Goal: Information Seeking & Learning: Get advice/opinions

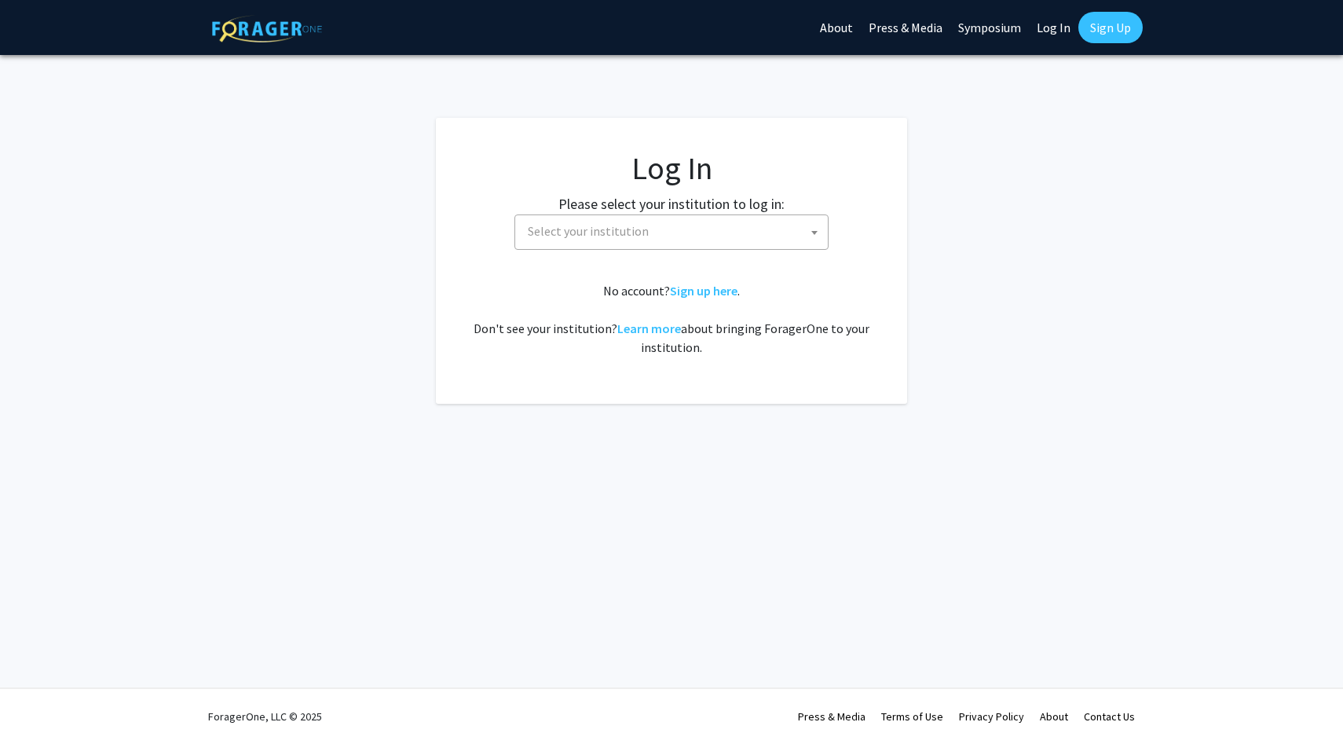
select select
click at [524, 207] on div "Please select your institution to log in: [GEOGRAPHIC_DATA] [GEOGRAPHIC_DATA] […" at bounding box center [671, 221] width 432 height 57
click at [528, 228] on span "Select your institution" at bounding box center [588, 231] width 121 height 16
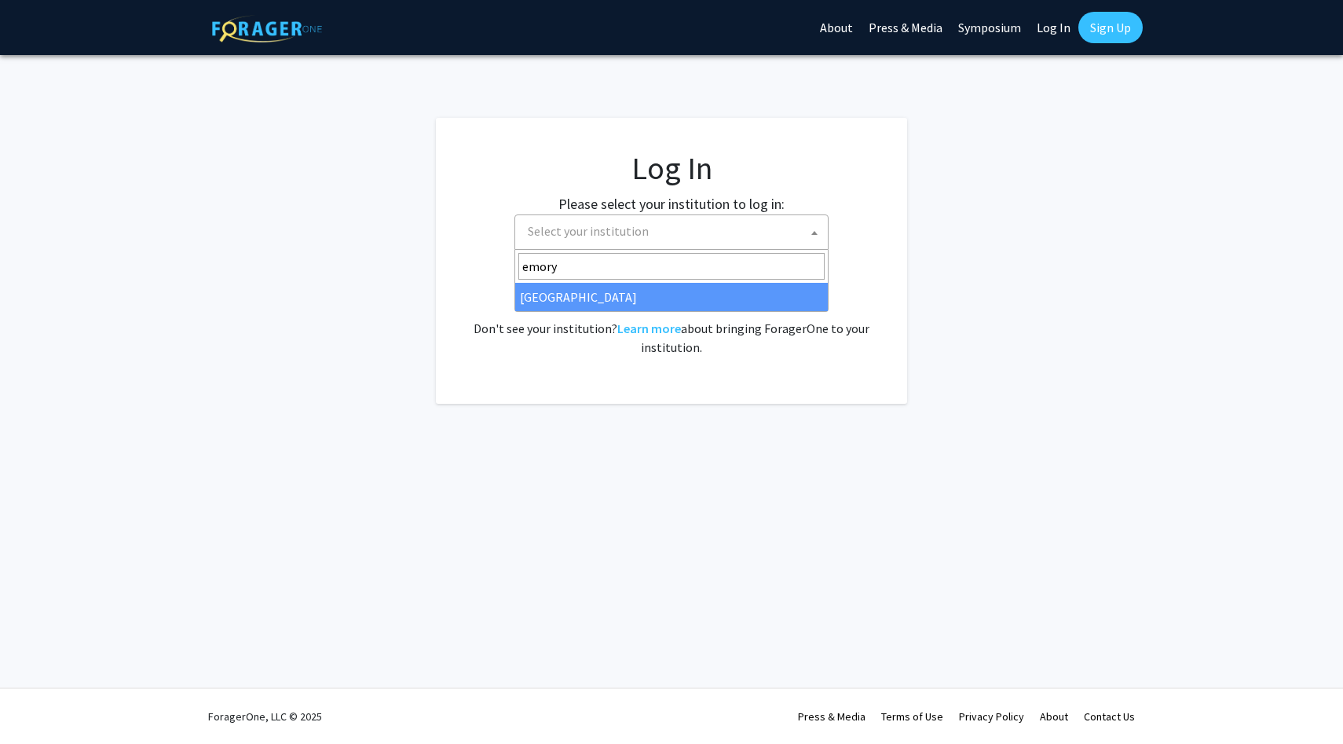
type input "emory"
select select "12"
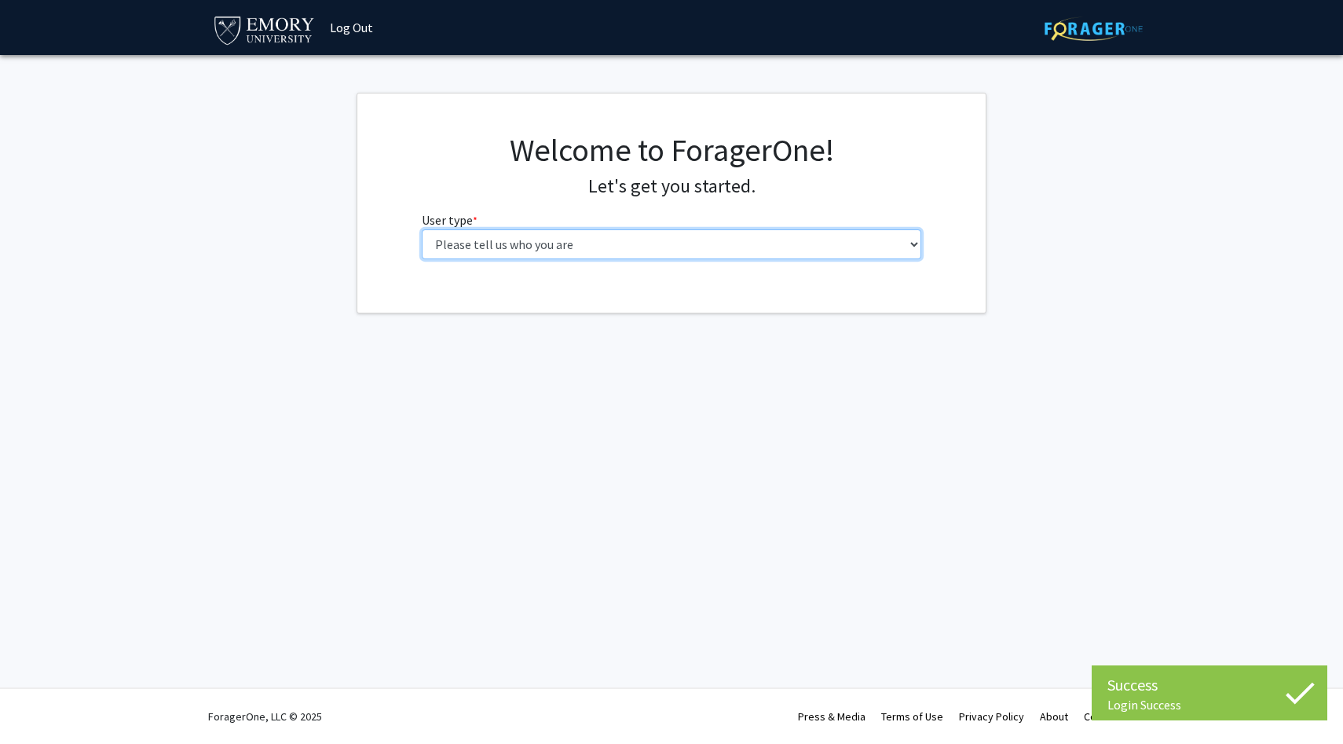
click at [480, 251] on select "Please tell us who you are Undergraduate Student Master's Student Doctoral Cand…" at bounding box center [672, 244] width 500 height 30
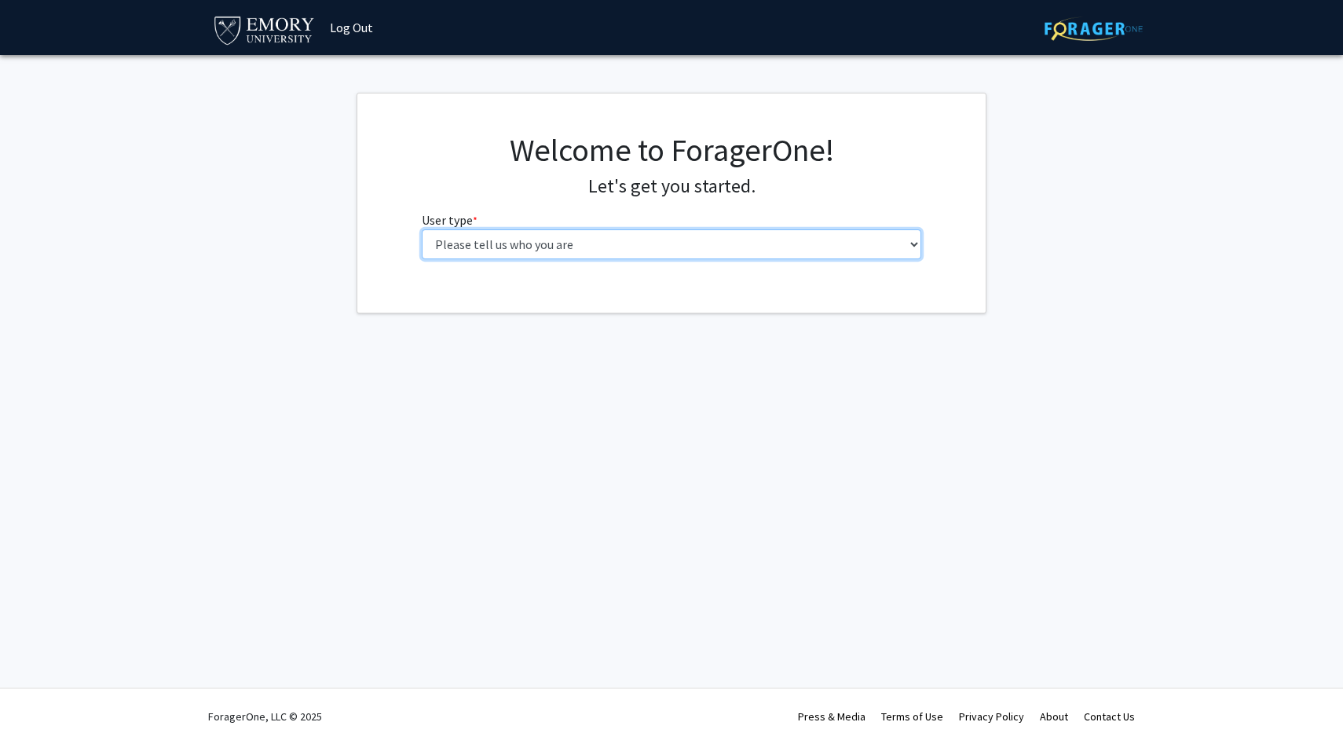
select select "1: undergrad"
click at [422, 229] on select "Please tell us who you are Undergraduate Student Master's Student Doctoral Cand…" at bounding box center [672, 244] width 500 height 30
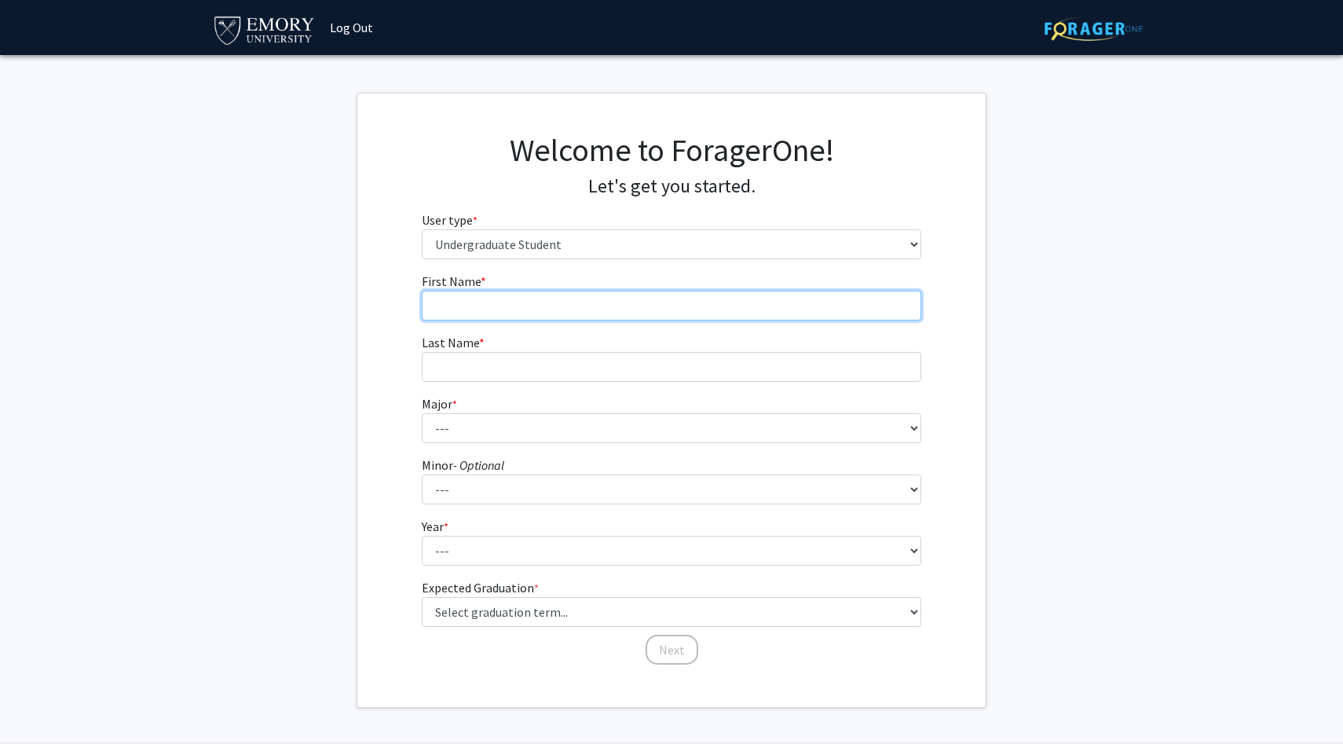
click at [444, 302] on input "First Name * required" at bounding box center [672, 306] width 500 height 30
type input "Ayla"
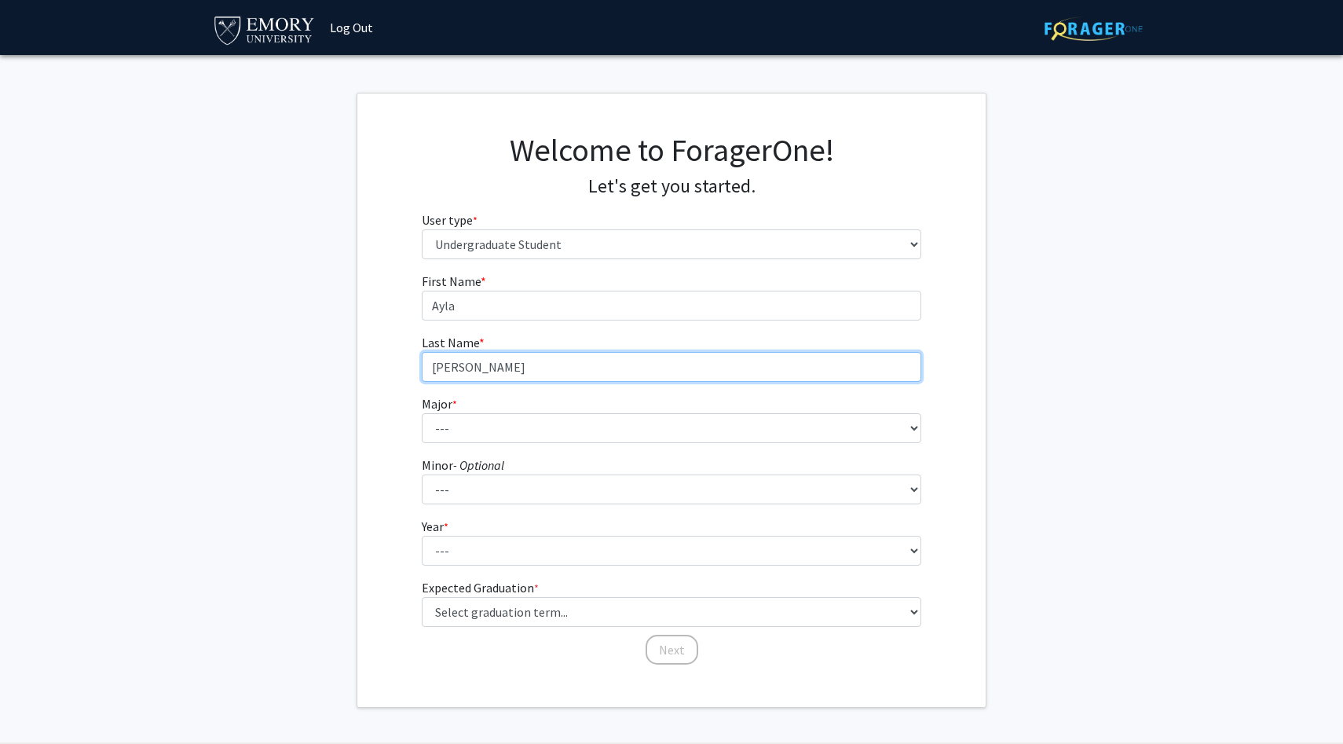
type input "Cooke"
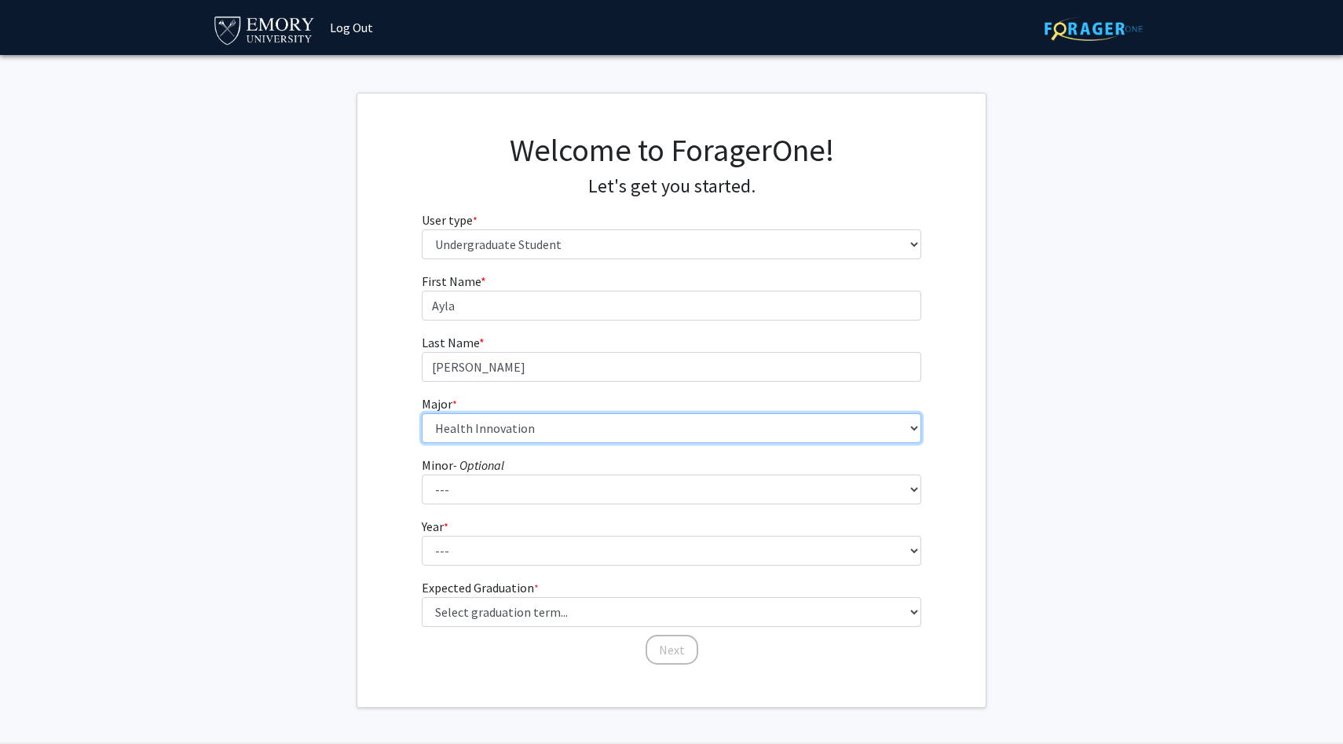
select select "40: 1001"
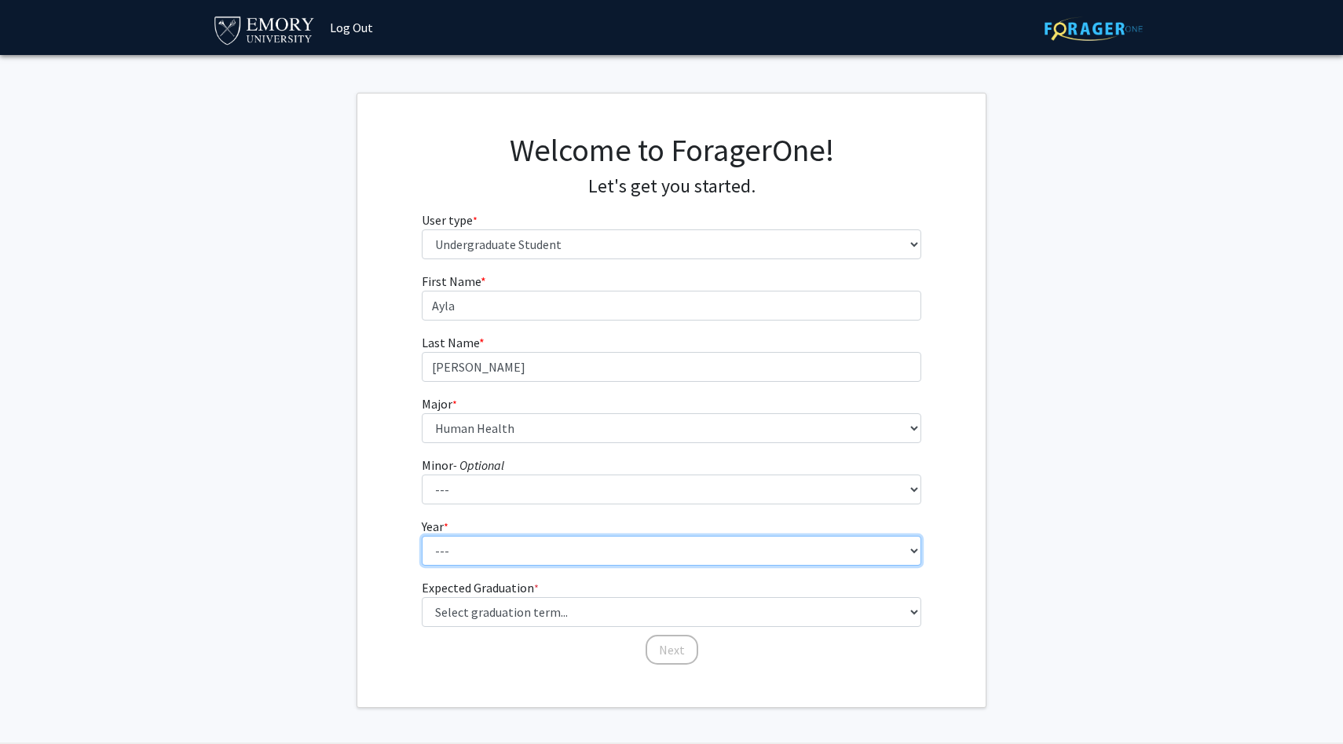
click at [455, 554] on select "--- First-year Sophomore Junior Senior Postbaccalaureate Certificate" at bounding box center [672, 551] width 500 height 30
select select "1: first-year"
click at [422, 536] on select "--- First-year Sophomore Junior Senior Postbaccalaureate Certificate" at bounding box center [672, 551] width 500 height 30
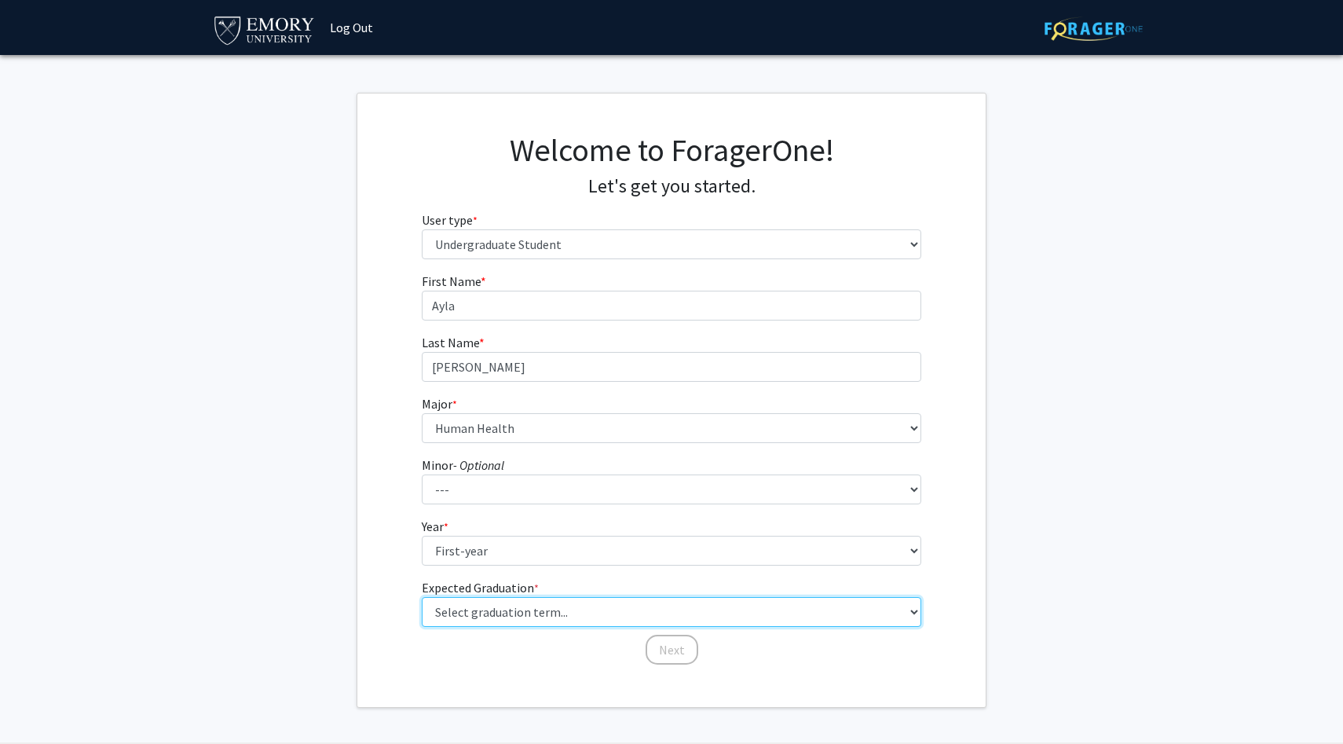
click at [449, 616] on select "Select graduation term... Spring 2025 Summer 2025 Fall 2025 Winter 2025 Spring …" at bounding box center [672, 612] width 500 height 30
select select "17: spring_2029"
click at [422, 597] on select "Select graduation term... Spring 2025 Summer 2025 Fall 2025 Winter 2025 Spring …" at bounding box center [672, 612] width 500 height 30
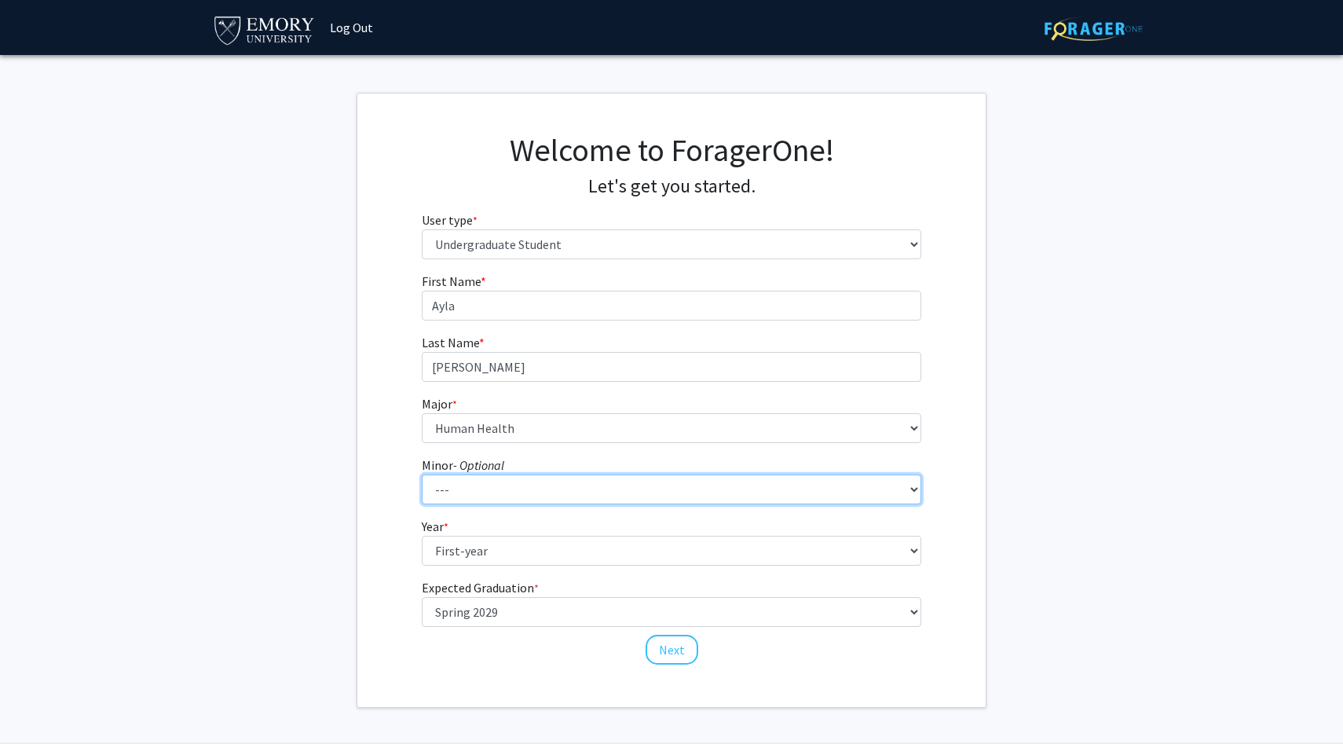
click at [523, 484] on select "--- African American Studies African Studies American Studies Ancient Mediterra…" at bounding box center [672, 489] width 500 height 30
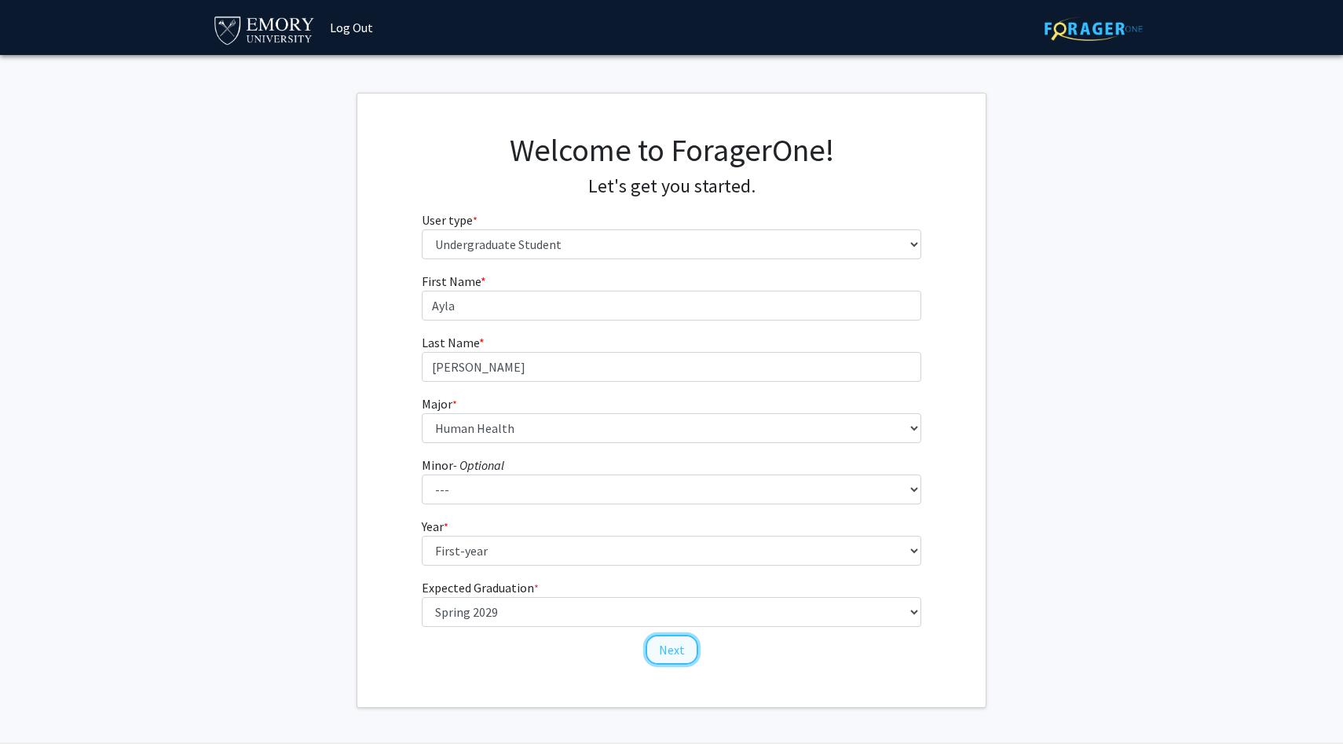
click at [674, 642] on button "Next" at bounding box center [672, 650] width 53 height 30
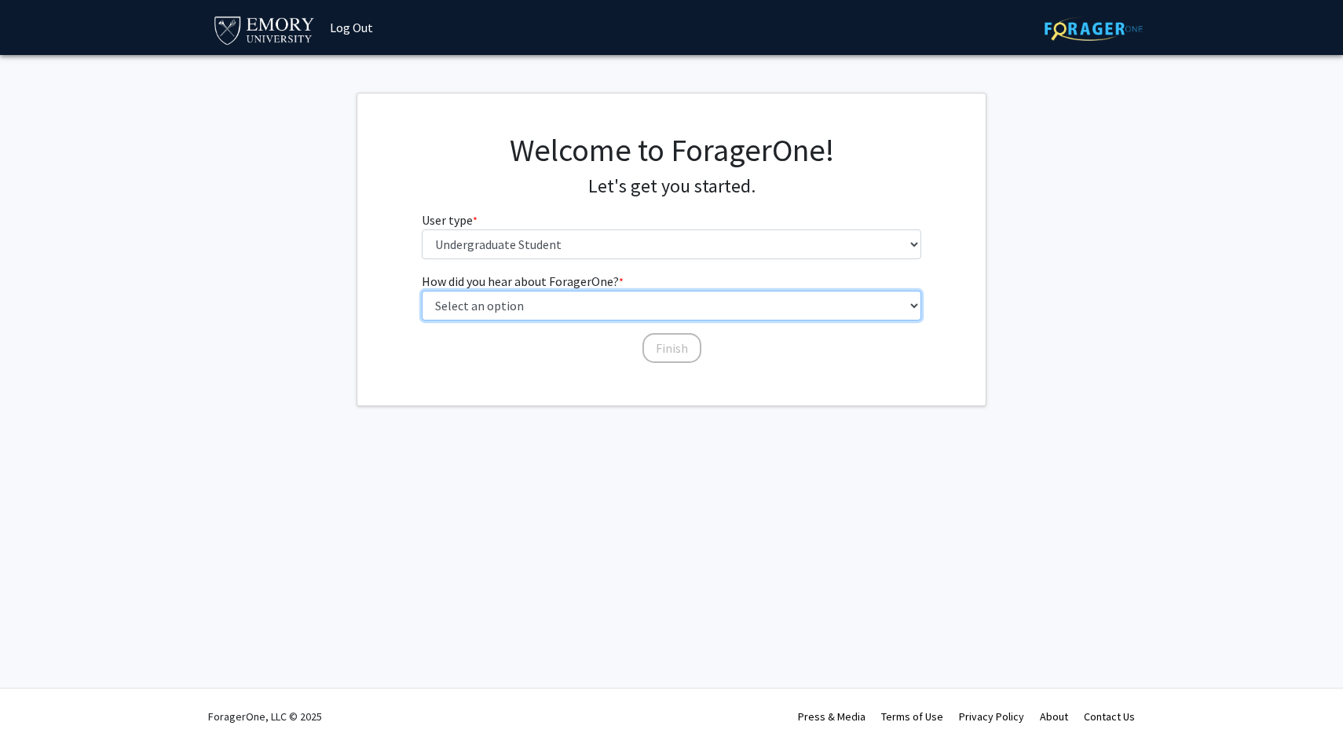
click at [474, 309] on select "Select an option Peer/student recommendation Faculty/staff recommendation Unive…" at bounding box center [672, 306] width 500 height 30
select select "3: university_website"
click at [422, 291] on select "Select an option Peer/student recommendation Faculty/staff recommendation Unive…" at bounding box center [672, 306] width 500 height 30
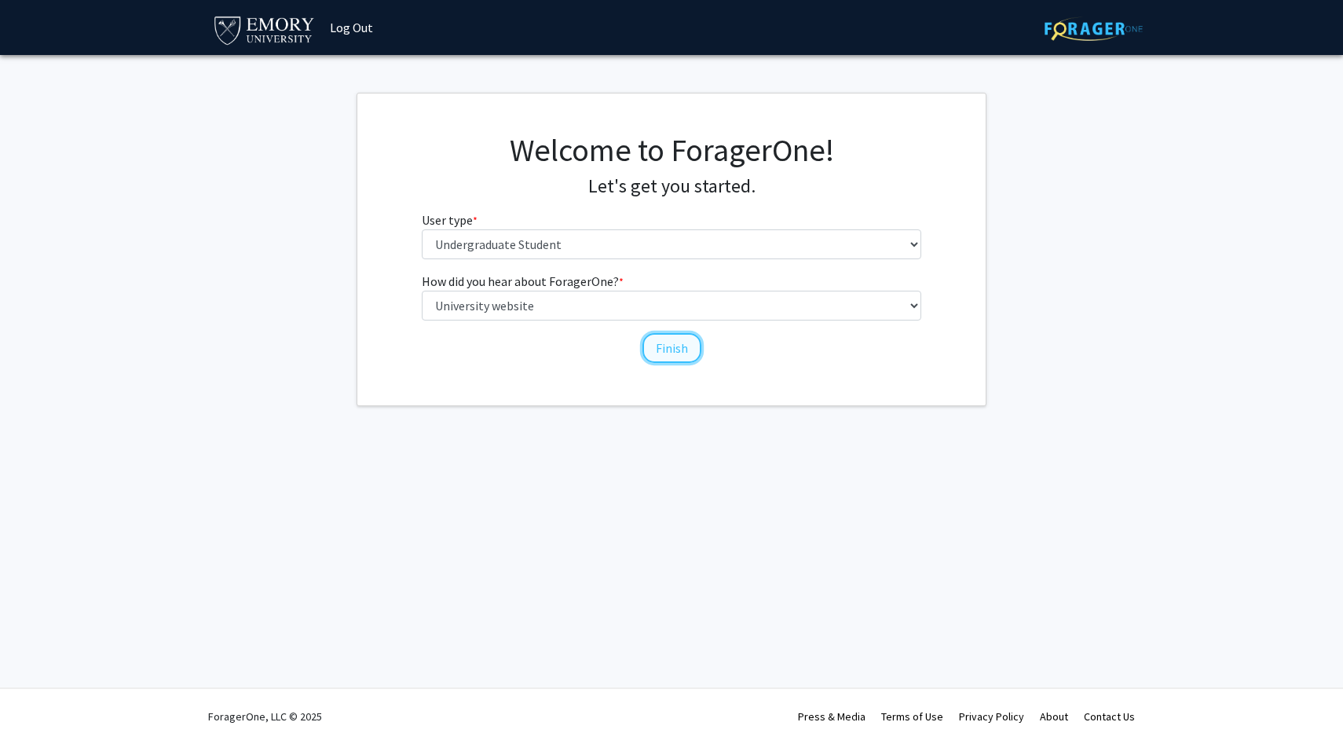
click at [671, 351] on button "Finish" at bounding box center [671, 348] width 59 height 30
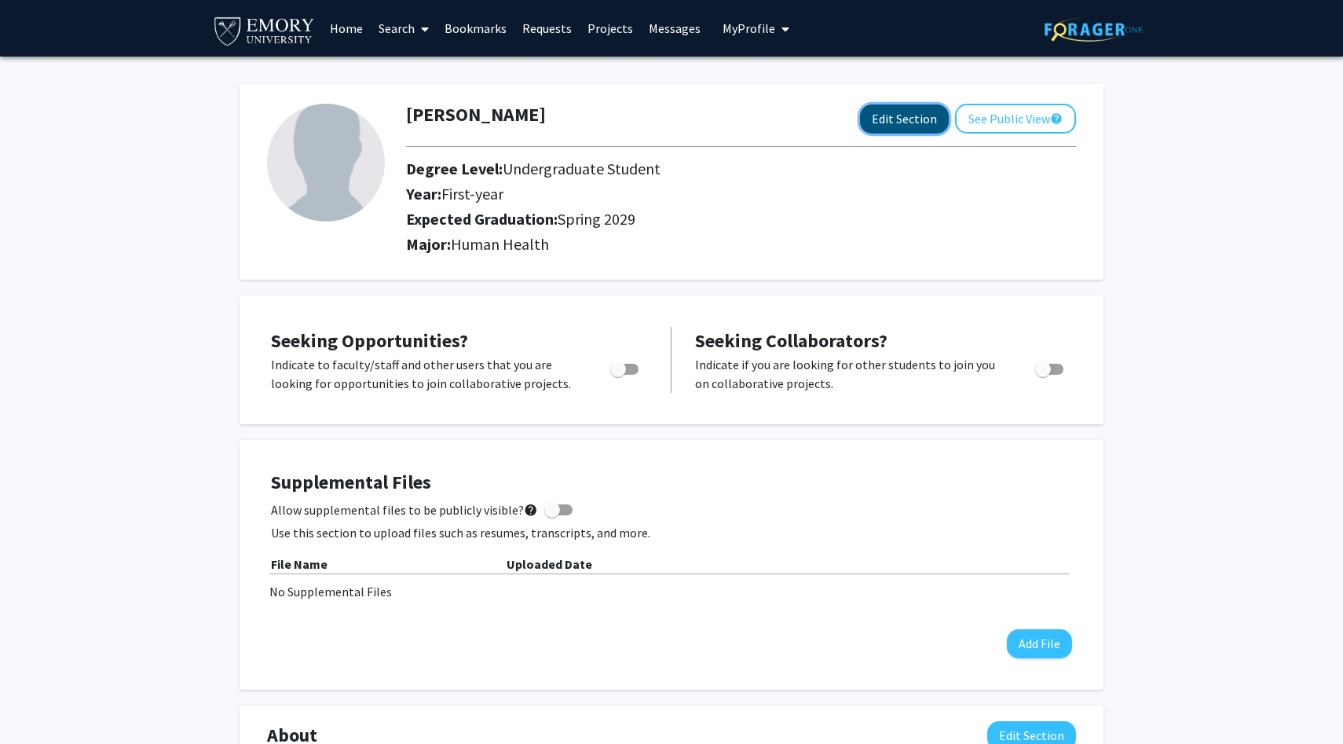
click at [875, 126] on button "Edit Section" at bounding box center [904, 118] width 89 height 29
select select "first-year"
select select "45: spring_2029"
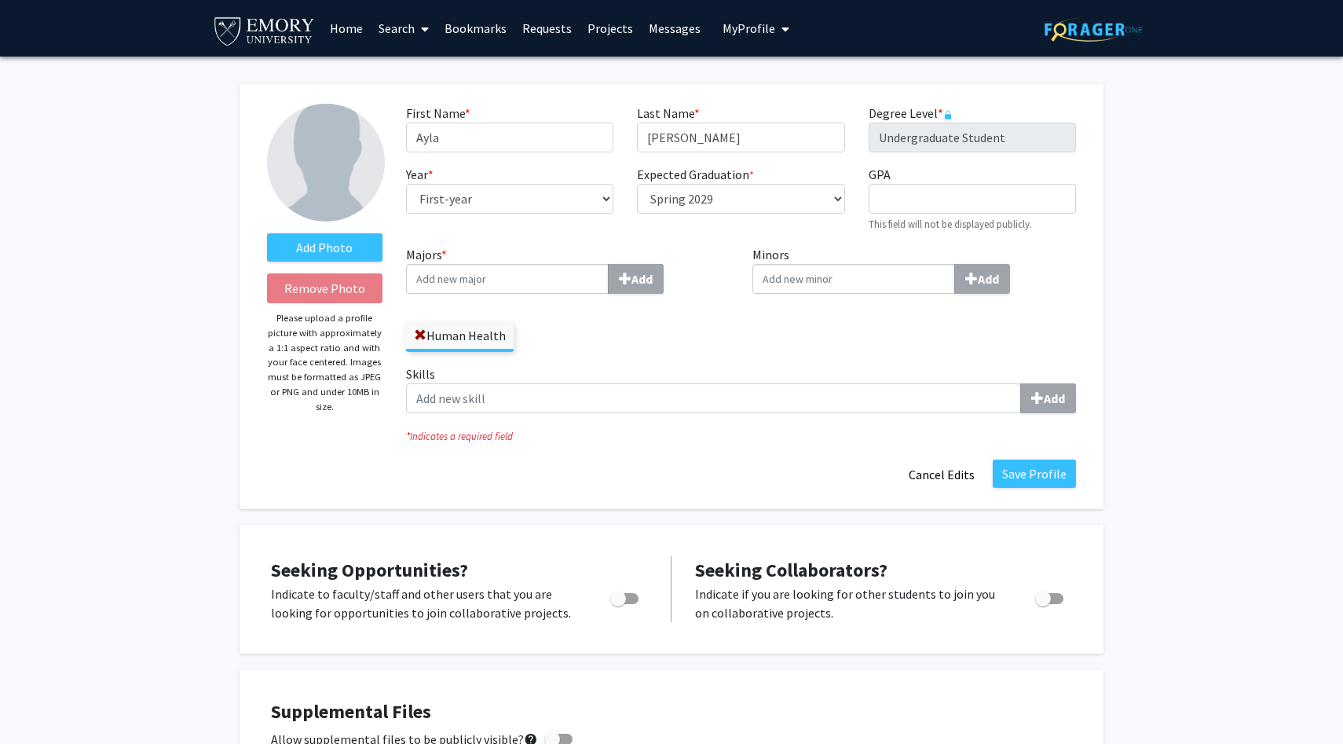
click at [331, 263] on div "Add Photo Remove Photo Please upload a profile picture with approximately a 1:1…" at bounding box center [324, 297] width 139 height 386
click at [314, 253] on label "Add Photo" at bounding box center [324, 247] width 115 height 28
click at [0, 0] on input "Add Photo" at bounding box center [0, 0] width 0 height 0
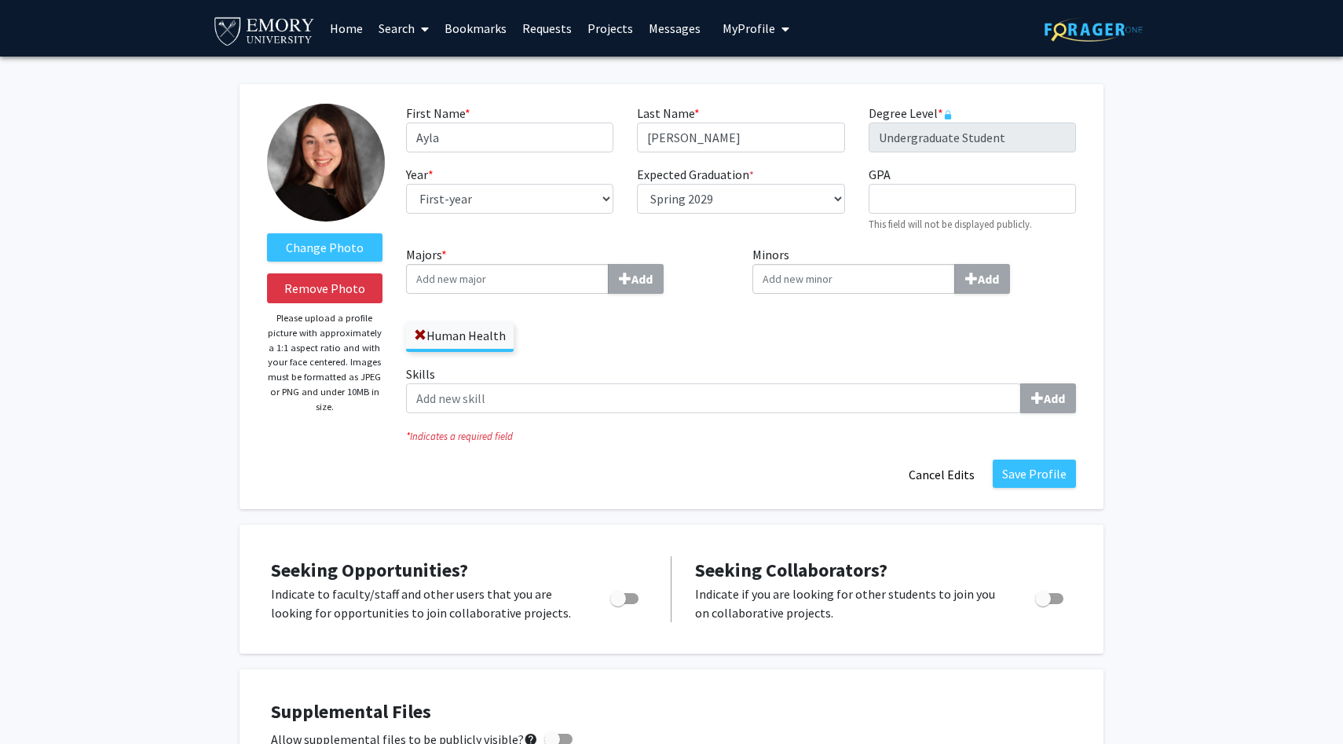
click at [624, 377] on label "Skills Add" at bounding box center [741, 388] width 670 height 49
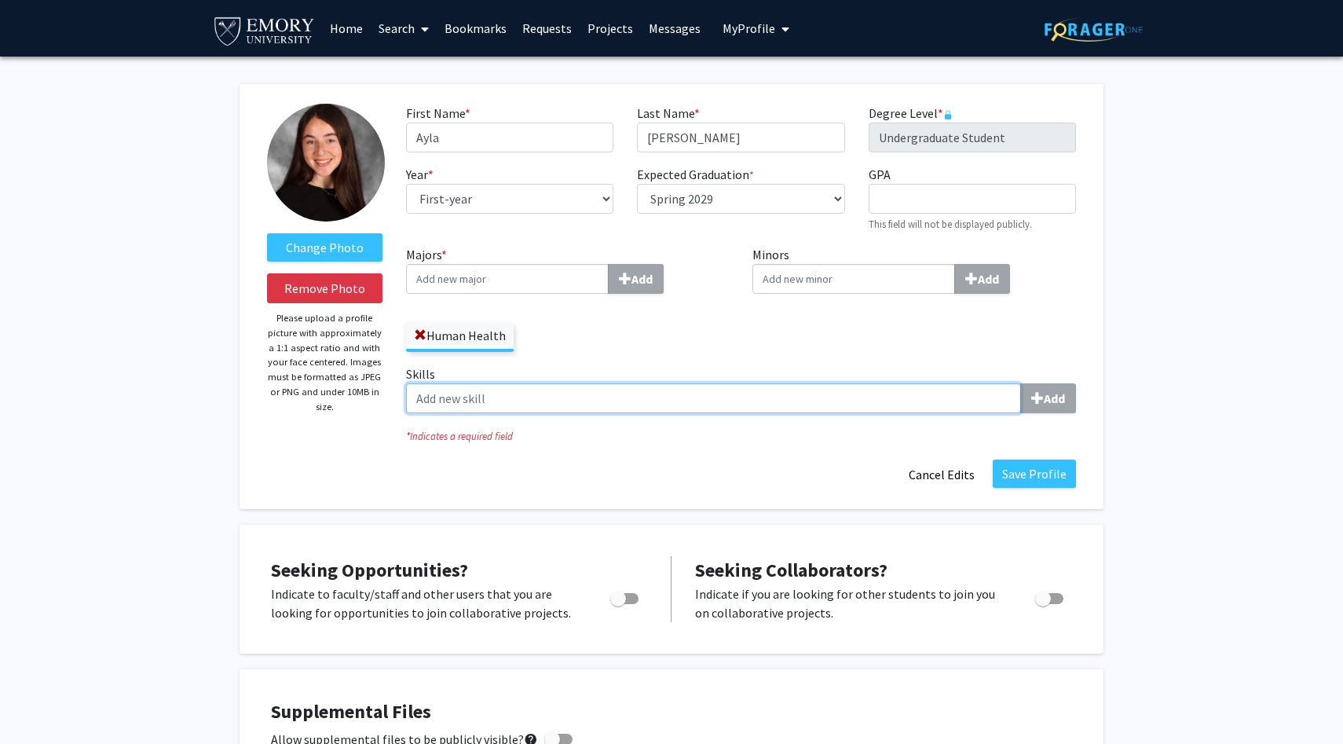
click at [624, 383] on input "Skills Add" at bounding box center [713, 398] width 615 height 30
click at [624, 396] on input "Skills Add" at bounding box center [713, 398] width 615 height 30
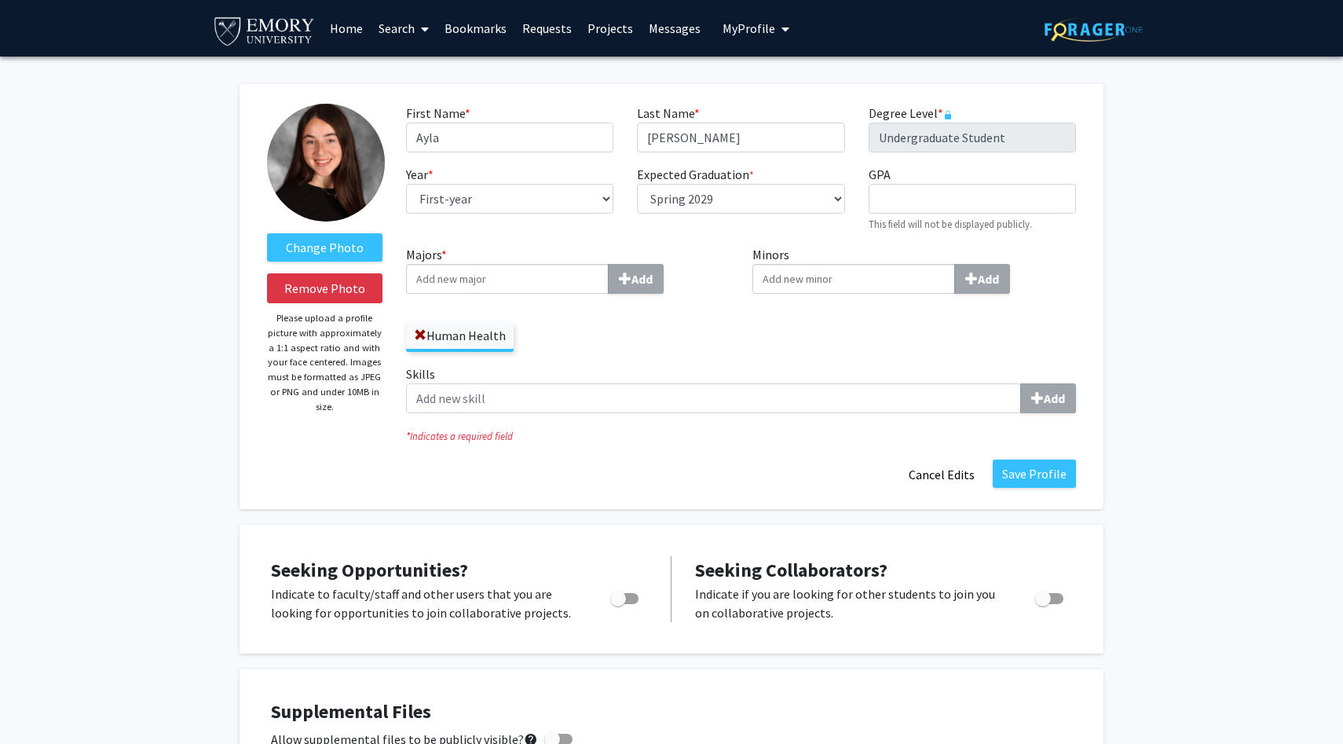
click at [536, 450] on fg-title-edit "First Name * required Ayla Last Name * required Cooke Degree Level * required U…" at bounding box center [741, 297] width 670 height 386
click at [610, 603] on span "Toggle" at bounding box center [618, 599] width 16 height 16
click at [617, 604] on input "Are you actively seeking opportunities?" at bounding box center [617, 604] width 1 height 1
checkbox input "true"
click at [1026, 470] on button "Save Profile" at bounding box center [1034, 473] width 83 height 28
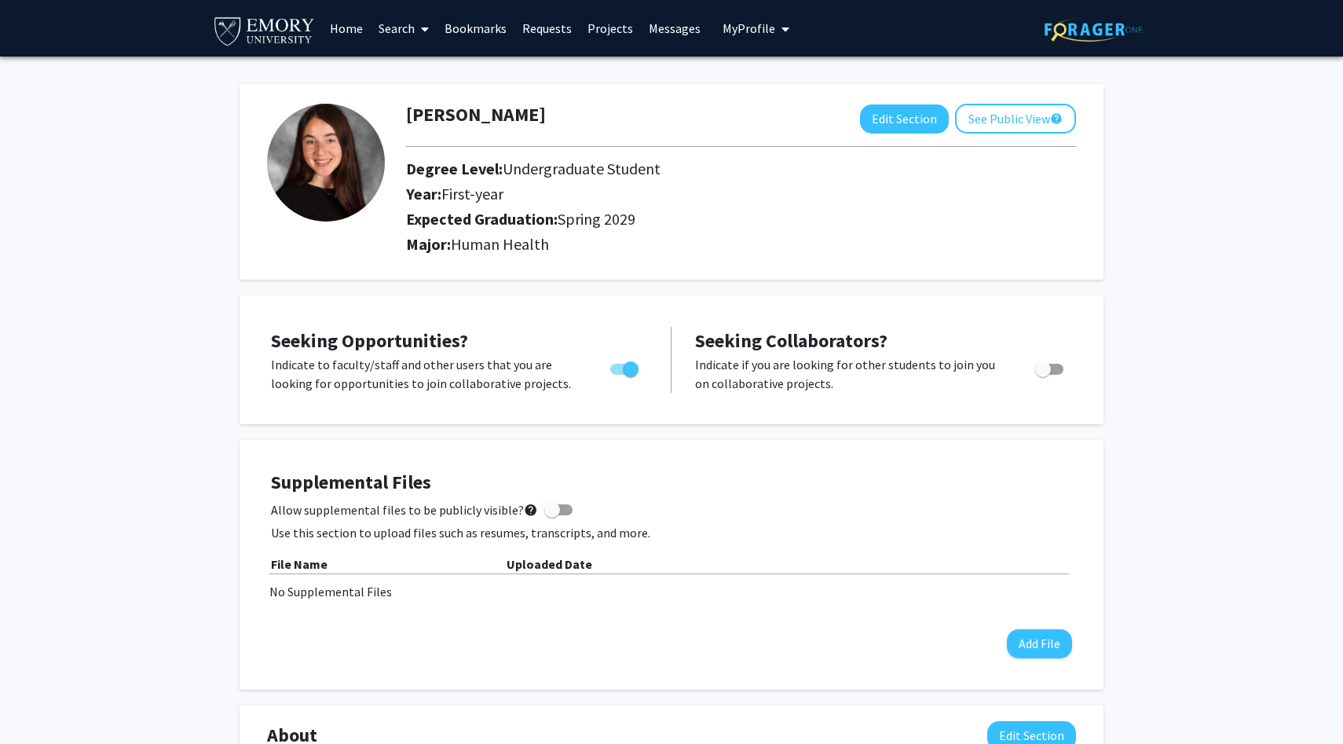
click at [355, 29] on link "Home" at bounding box center [346, 28] width 49 height 55
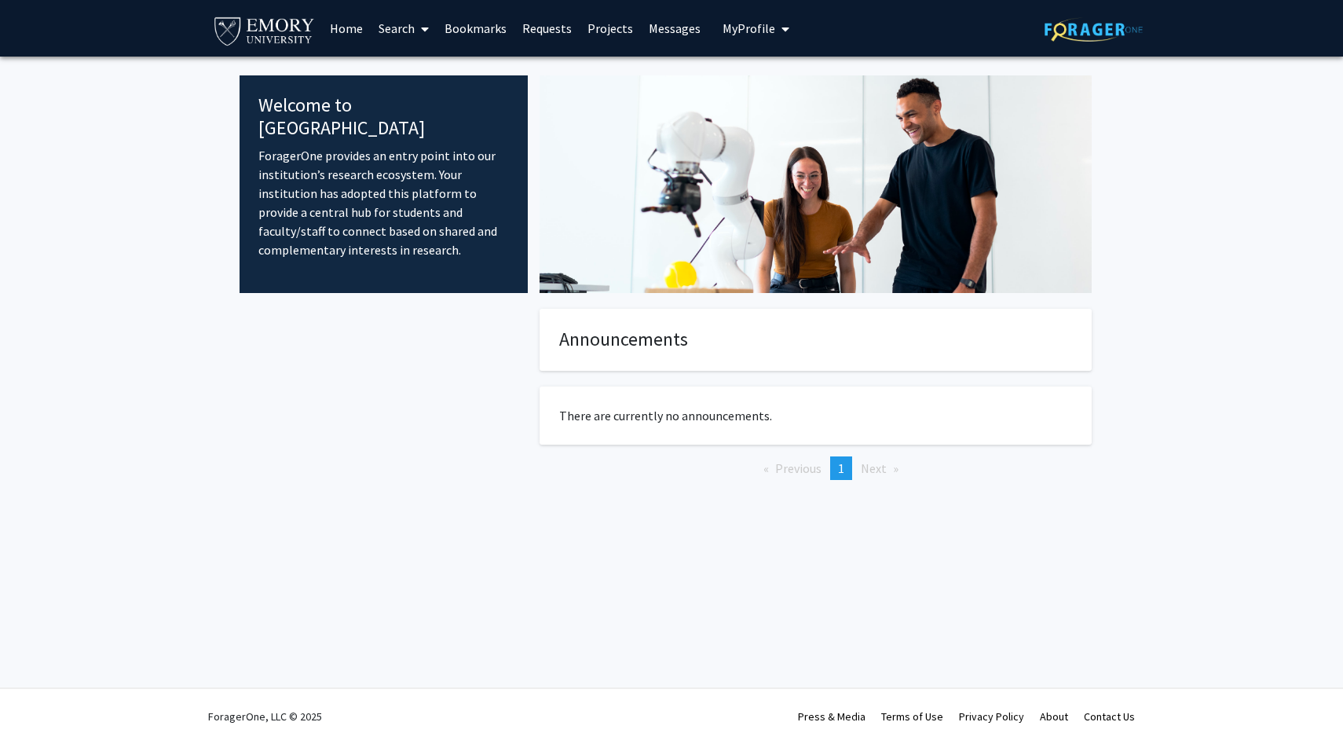
click at [401, 26] on link "Search" at bounding box center [404, 28] width 66 height 55
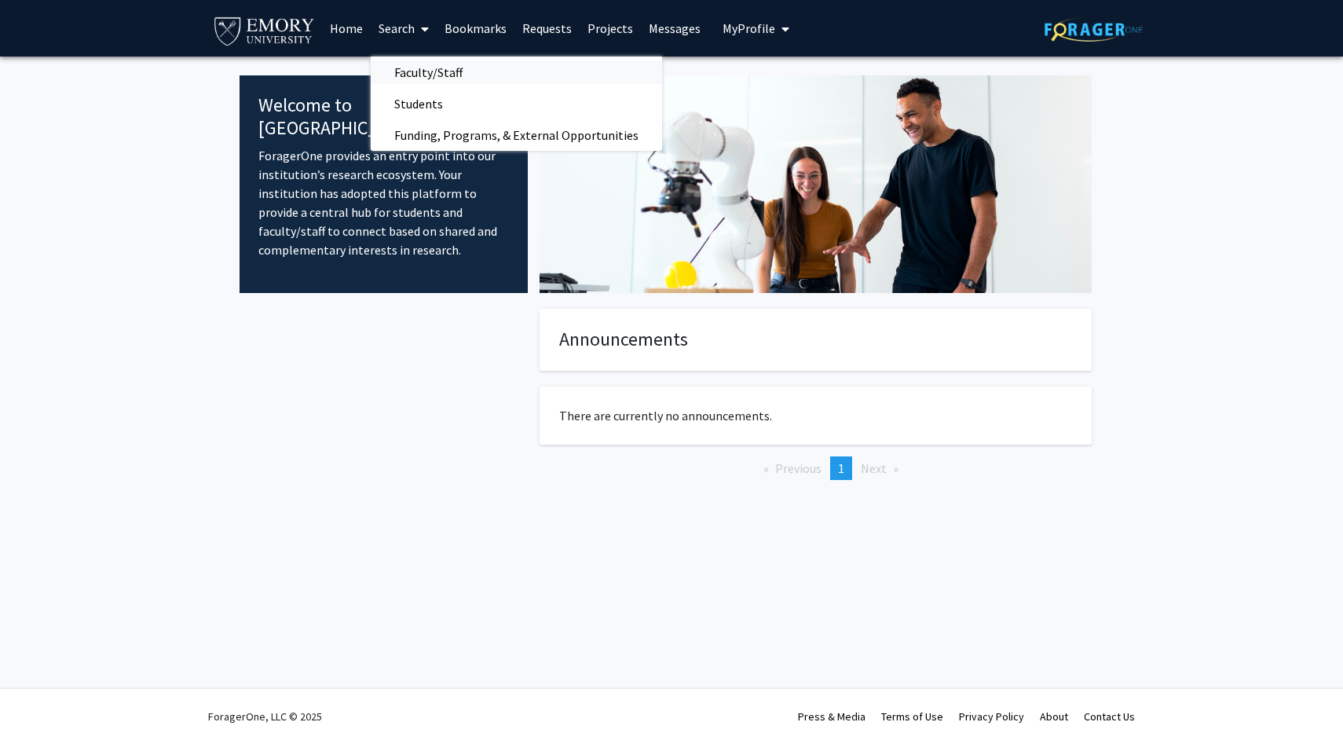
click at [424, 75] on span "Faculty/Staff" at bounding box center [428, 72] width 115 height 31
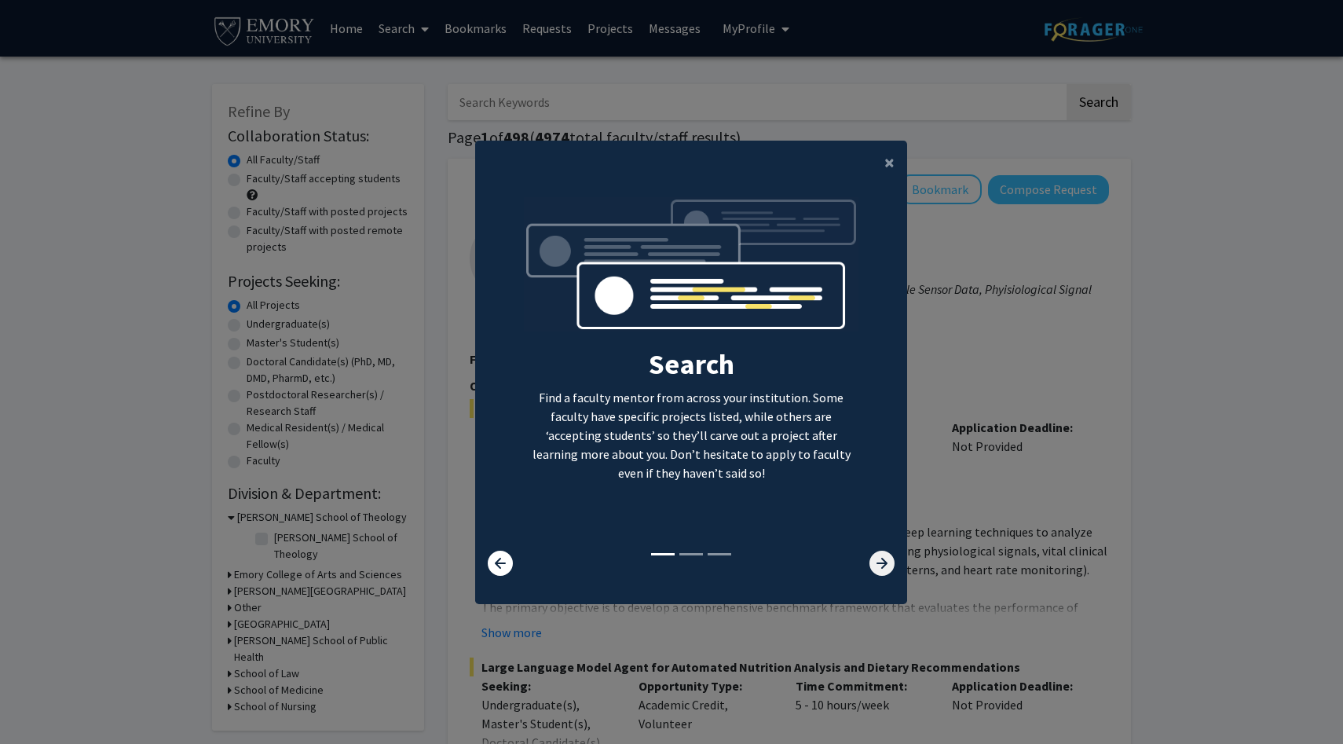
click at [876, 565] on icon at bounding box center [881, 562] width 25 height 25
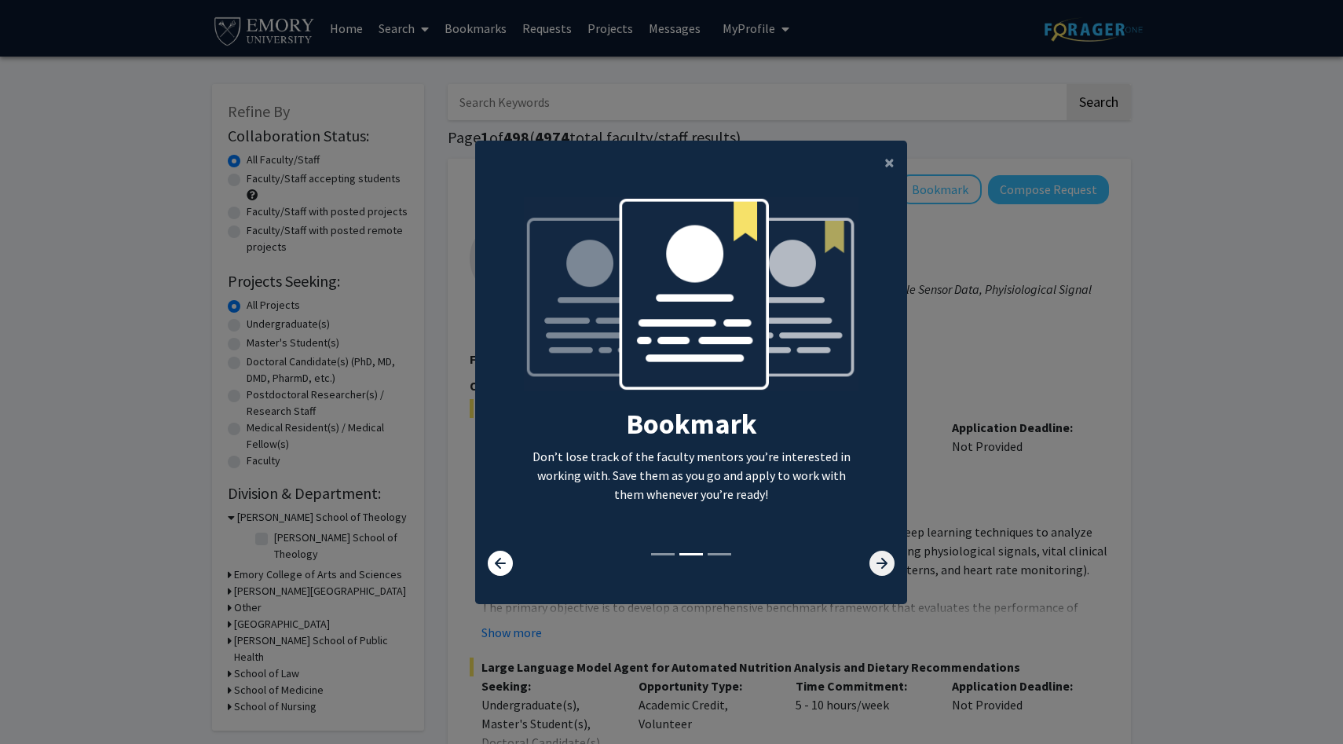
click at [876, 565] on icon at bounding box center [881, 562] width 25 height 25
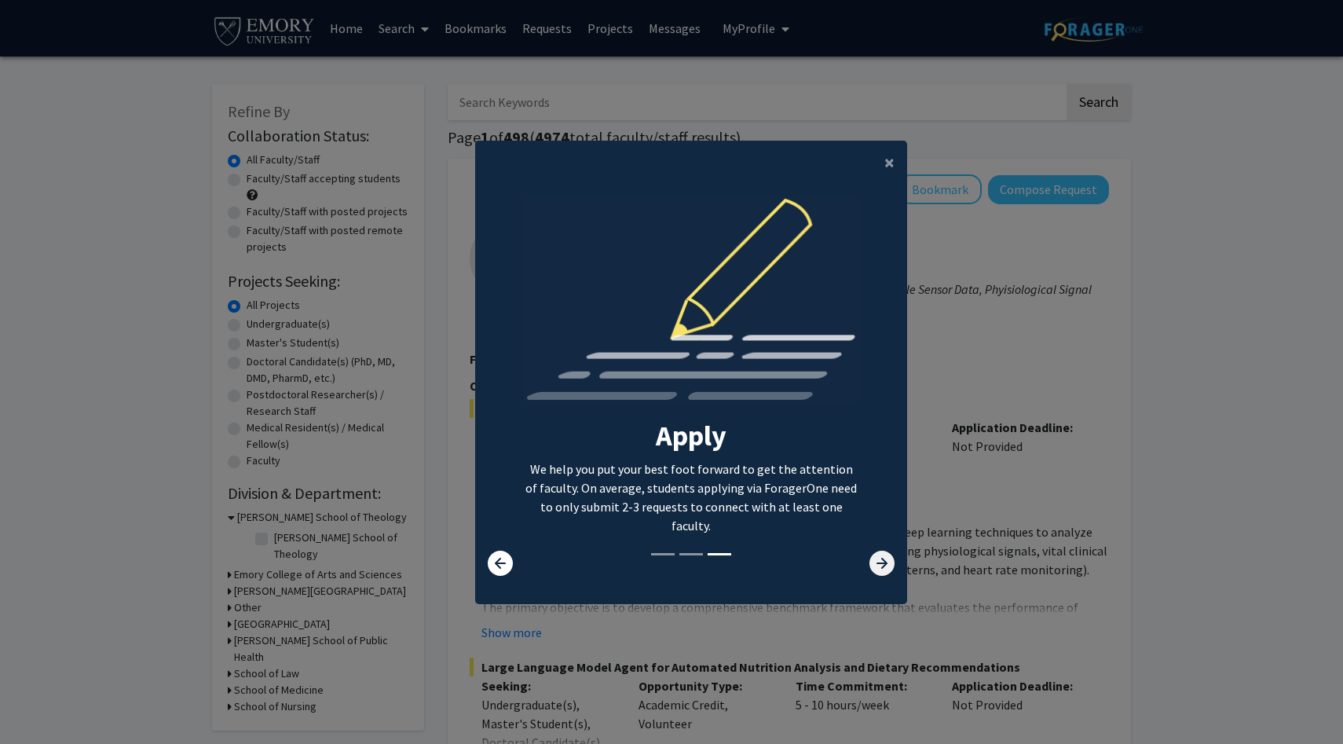
click at [876, 565] on icon at bounding box center [881, 562] width 25 height 25
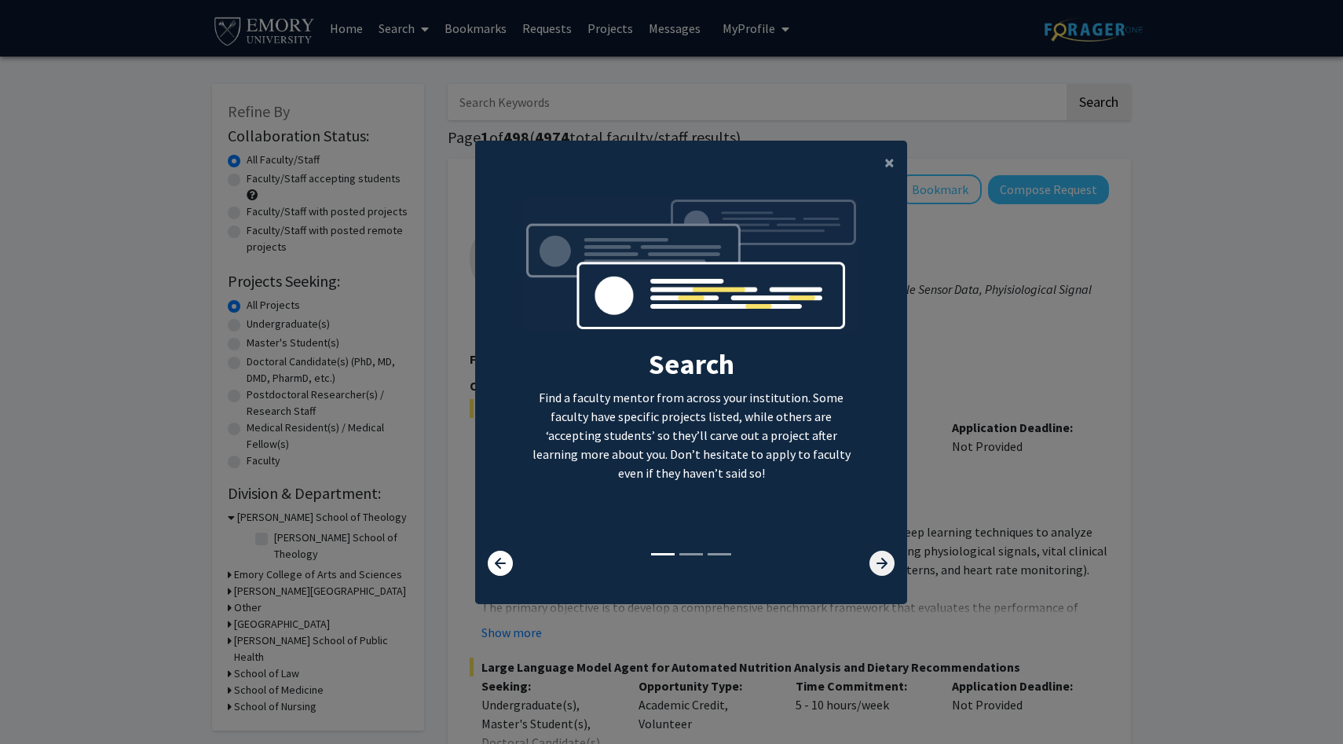
click at [879, 565] on icon at bounding box center [881, 562] width 25 height 25
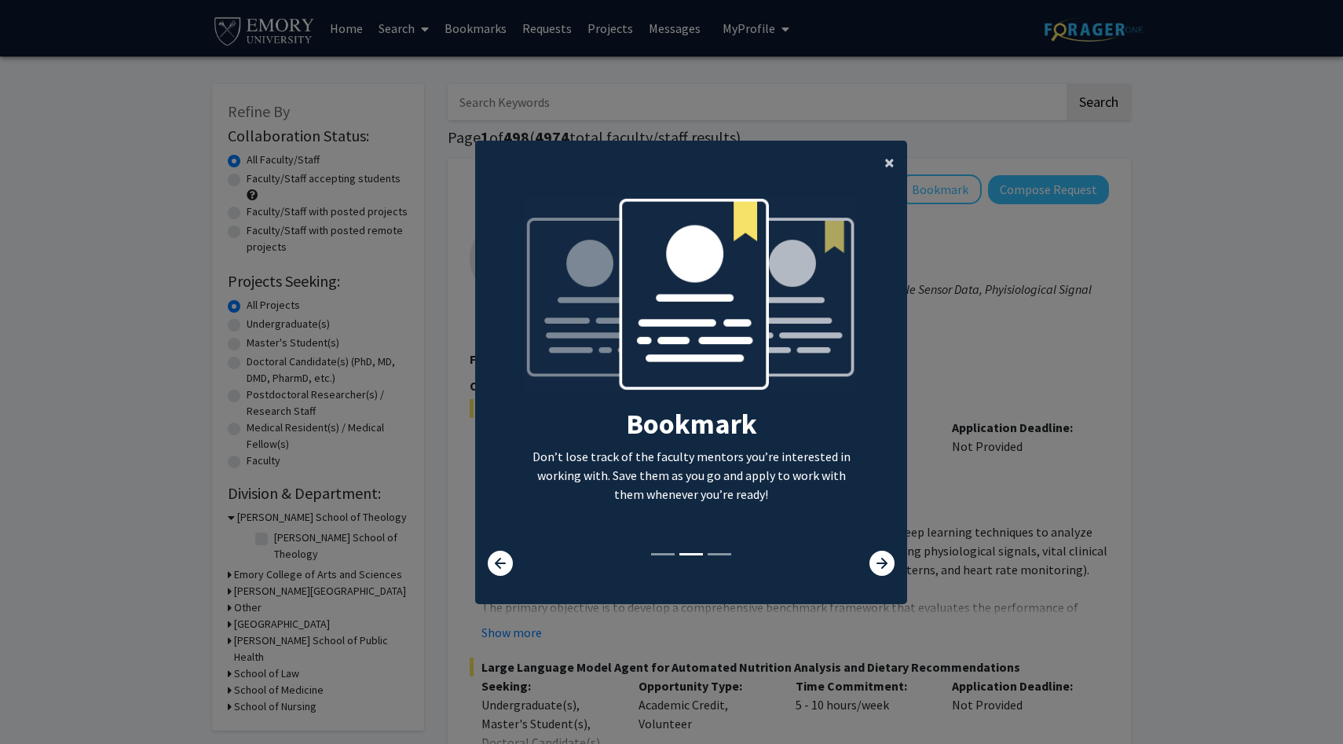
click at [887, 155] on span "×" at bounding box center [889, 162] width 10 height 24
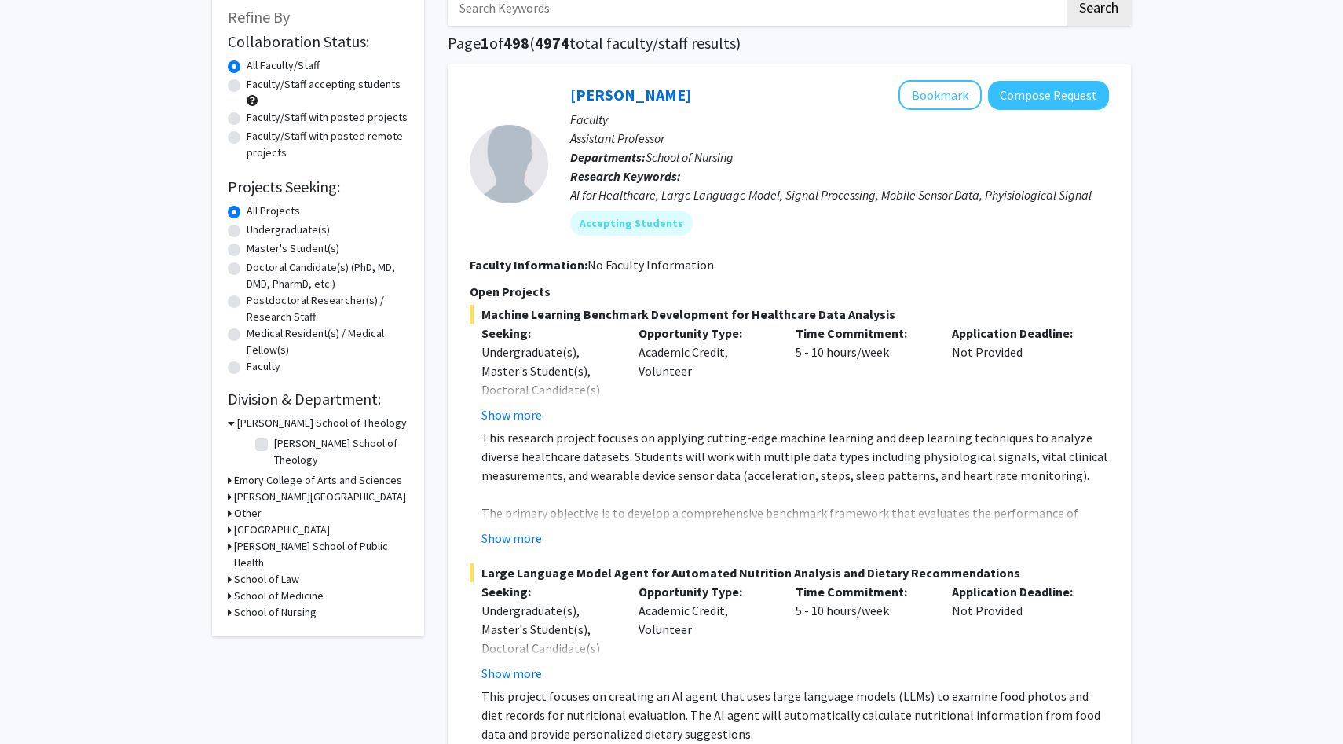
scroll to position [86, 0]
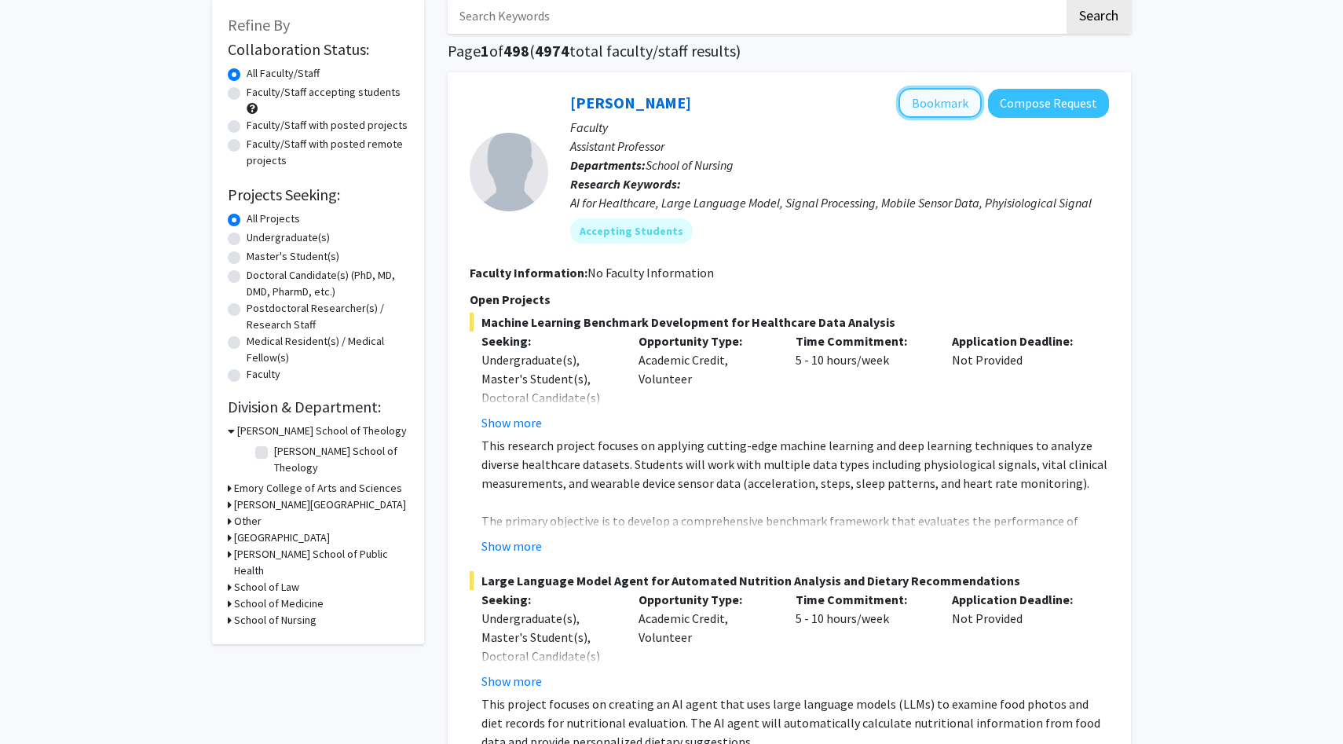
click at [916, 104] on button "Bookmark" at bounding box center [939, 103] width 83 height 30
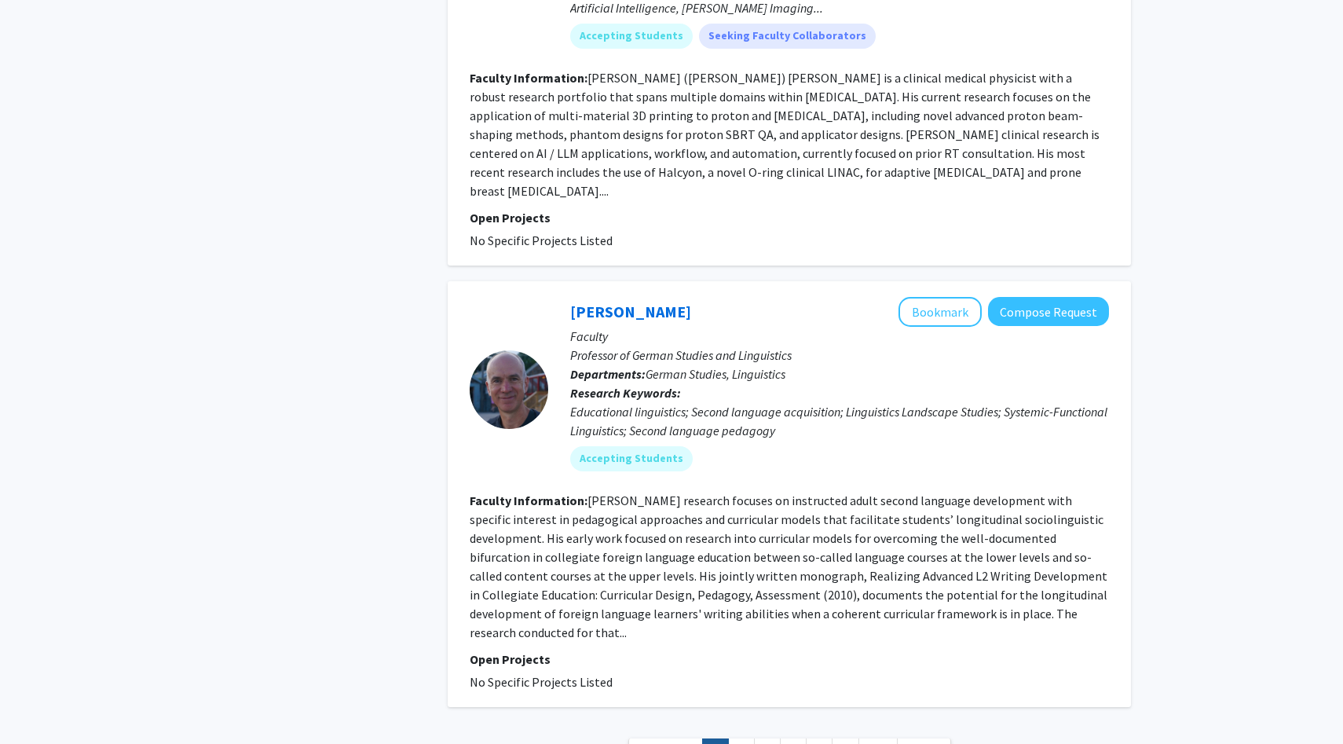
scroll to position [4946, 0]
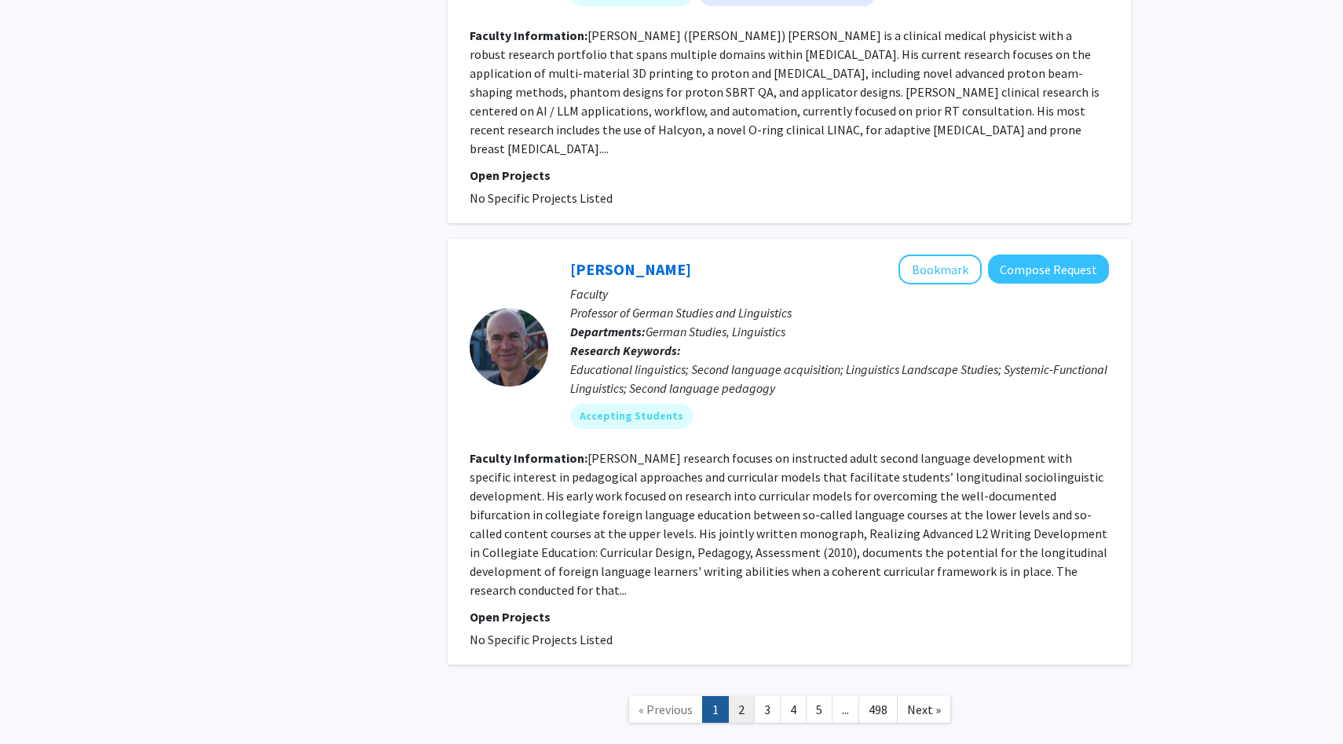
click at [736, 696] on link "2" at bounding box center [741, 709] width 27 height 27
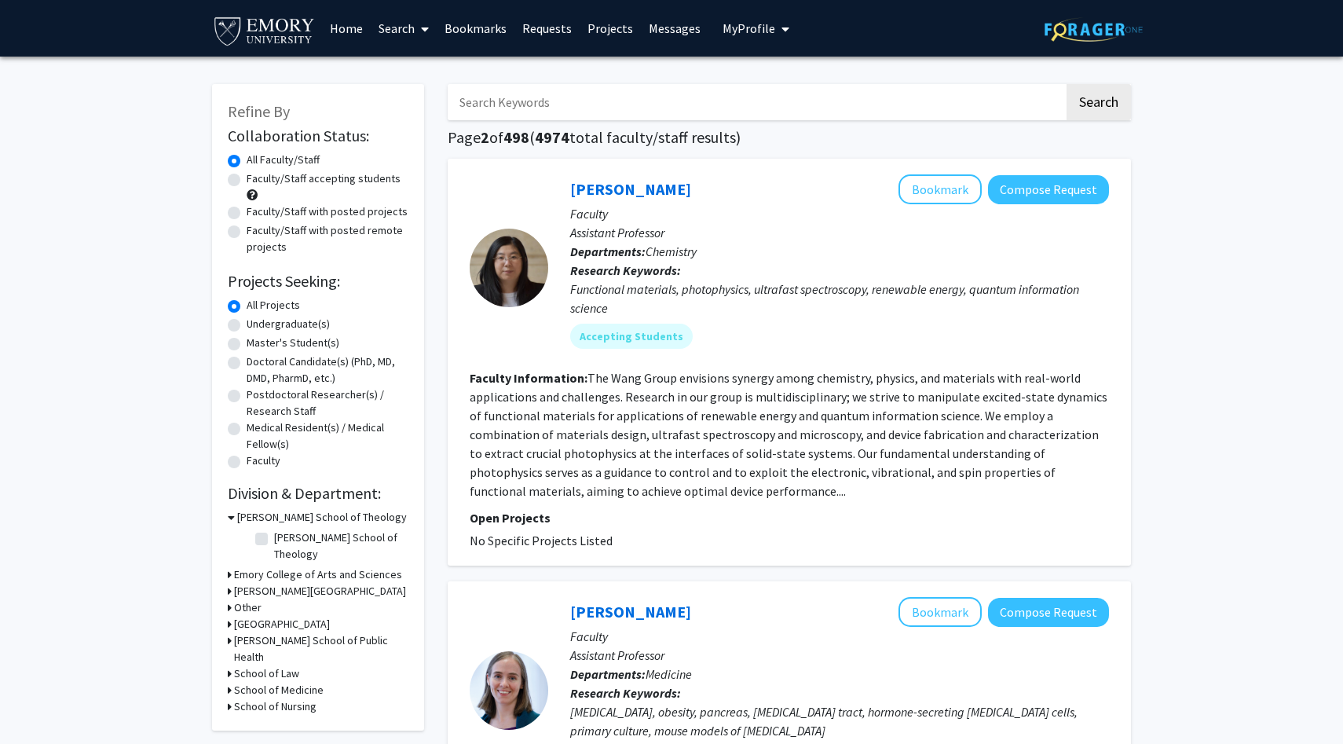
click at [290, 327] on label "Undergraduate(s)" at bounding box center [288, 324] width 83 height 16
click at [257, 326] on input "Undergraduate(s)" at bounding box center [252, 321] width 10 height 10
radio input "true"
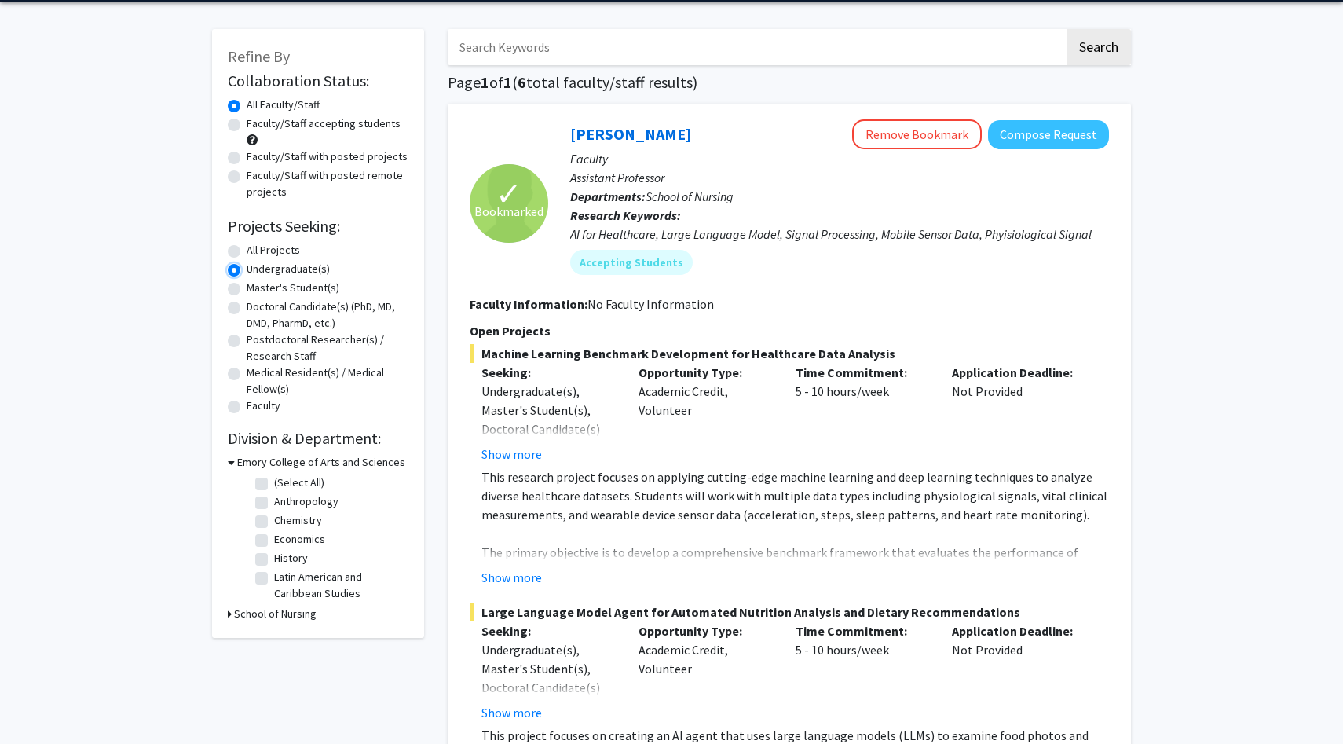
scroll to position [54, 0]
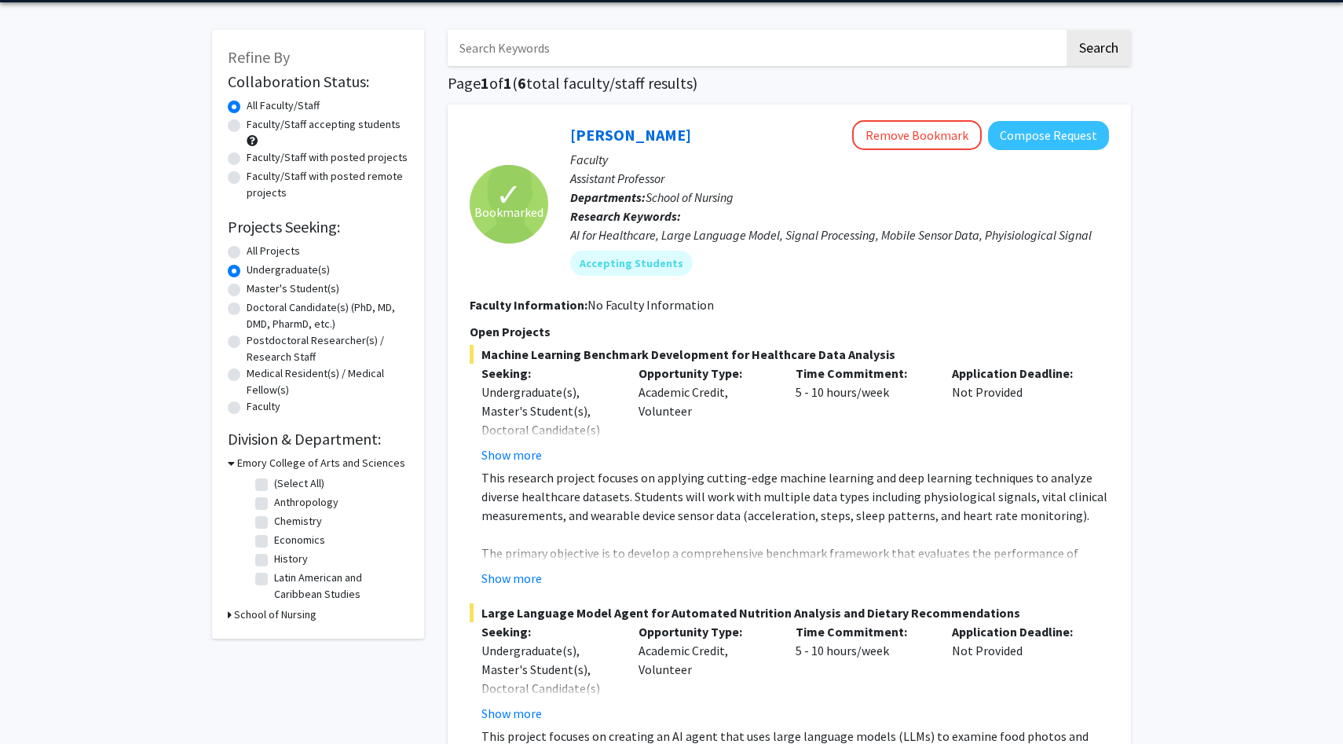
click at [234, 463] on icon at bounding box center [231, 463] width 7 height 16
click at [233, 463] on div "Emory College of Arts and Sciences" at bounding box center [318, 463] width 181 height 16
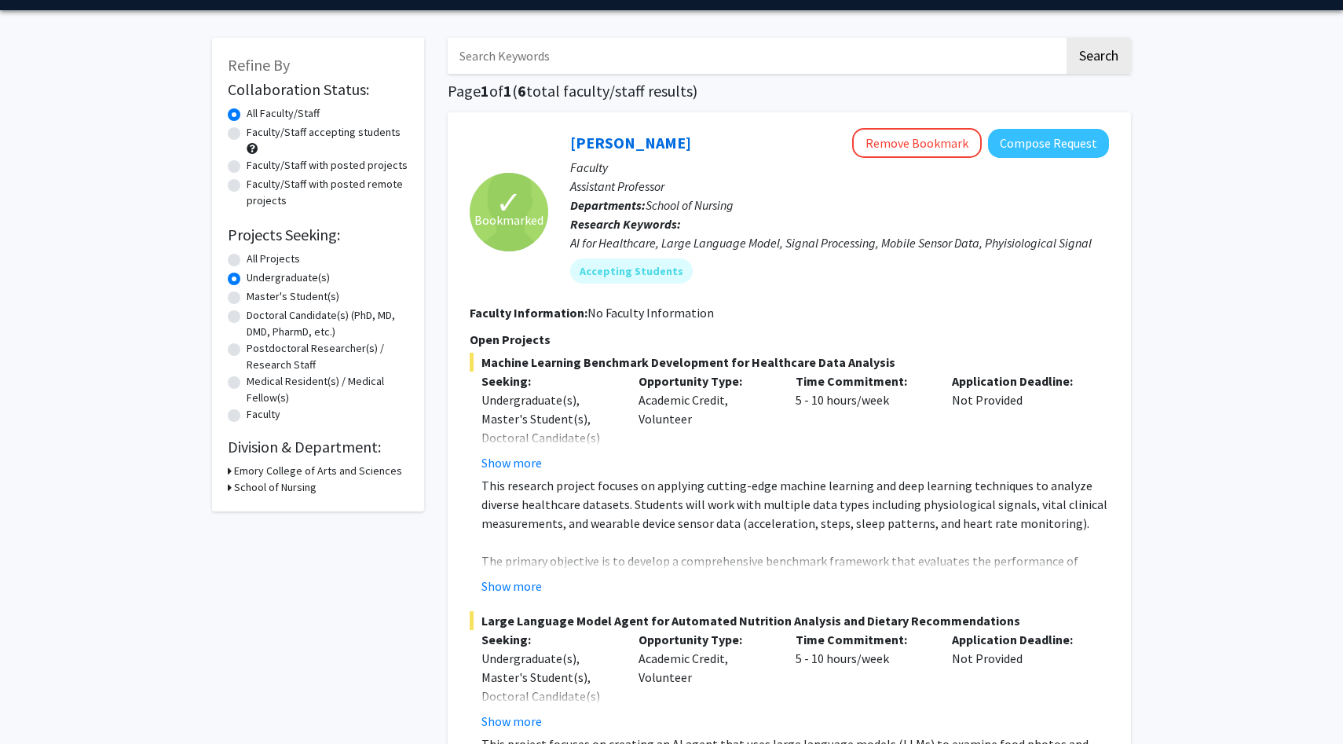
click at [270, 134] on label "Faculty/Staff accepting students" at bounding box center [324, 132] width 154 height 16
click at [257, 134] on input "Faculty/Staff accepting students" at bounding box center [252, 129] width 10 height 10
radio input "true"
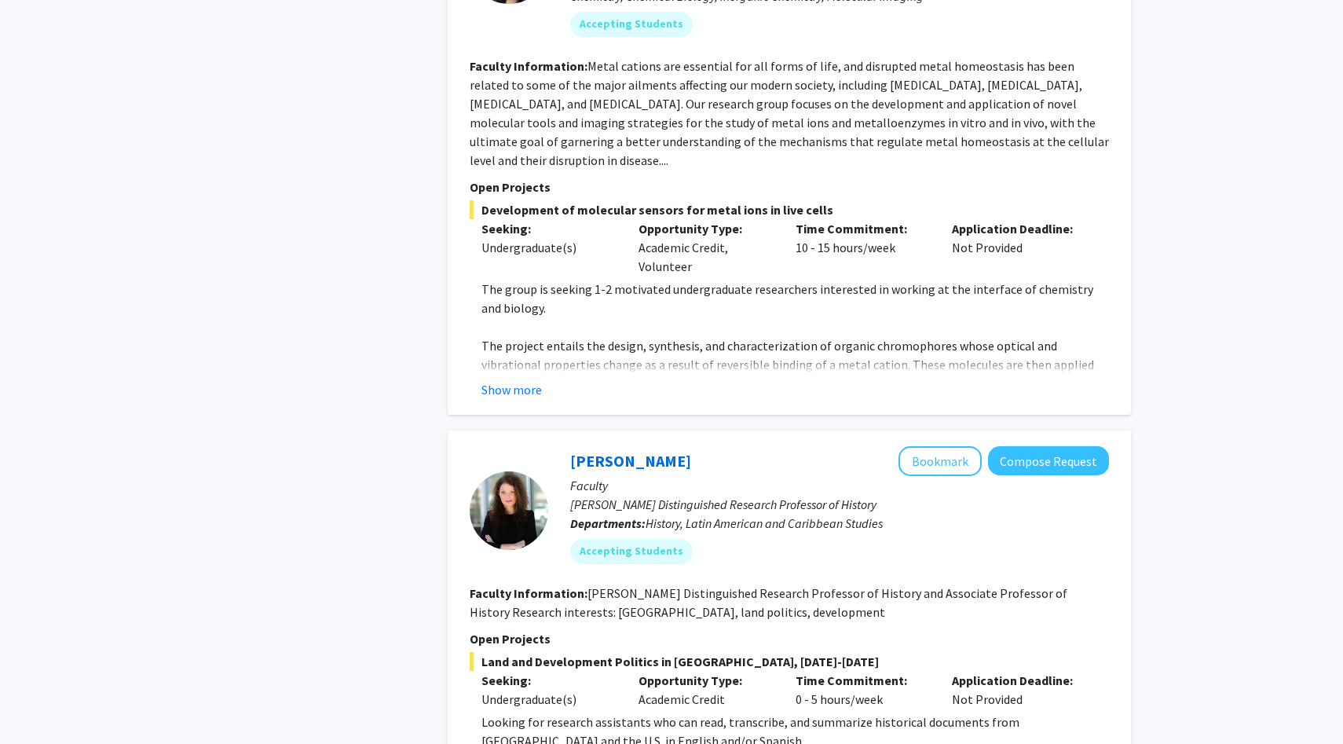
scroll to position [3388, 0]
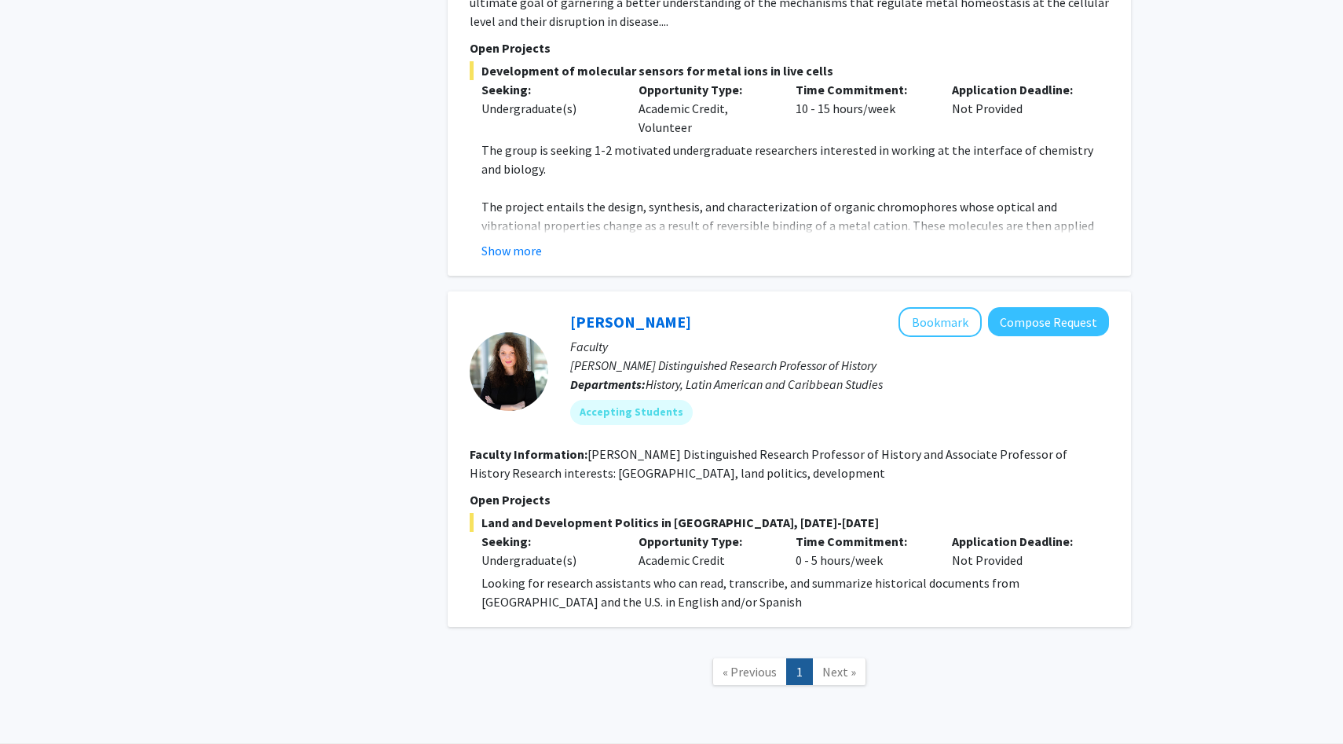
click at [836, 664] on span "Next »" at bounding box center [839, 672] width 34 height 16
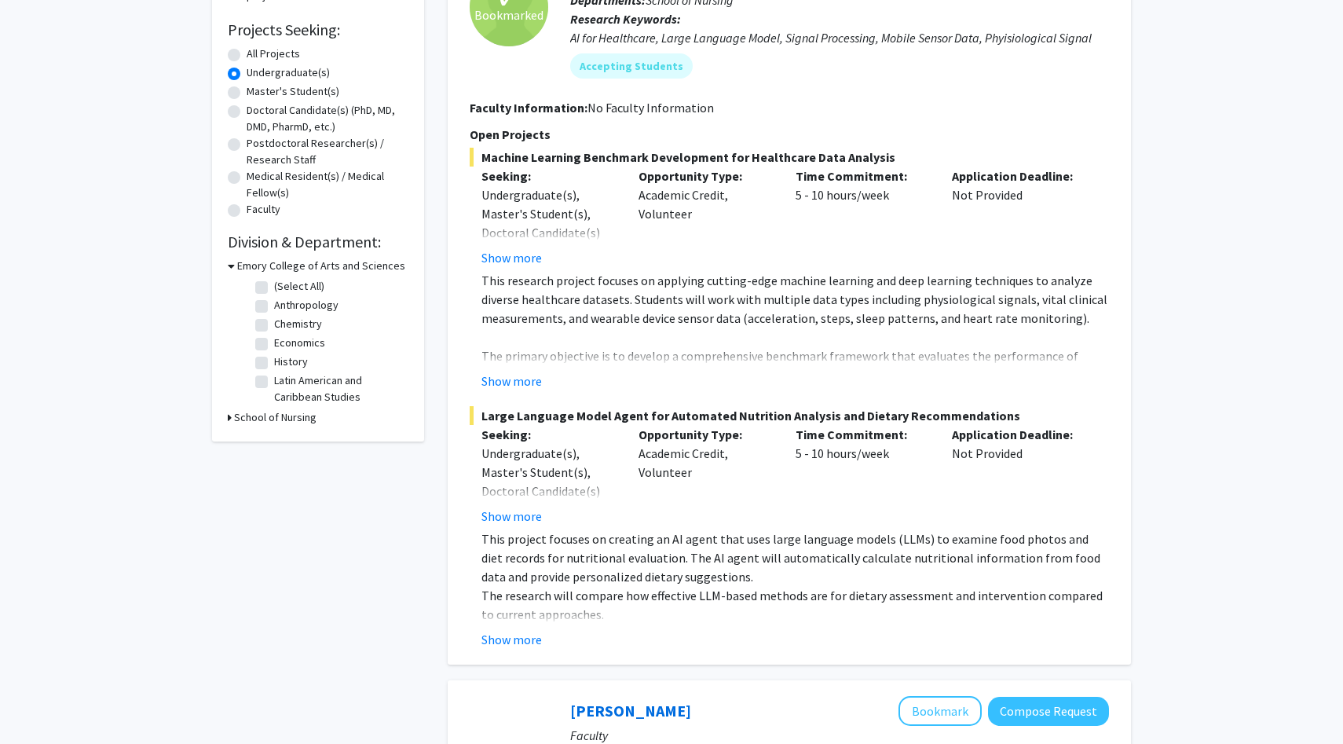
scroll to position [0, 0]
